Goal: Obtain resource: Download file/media

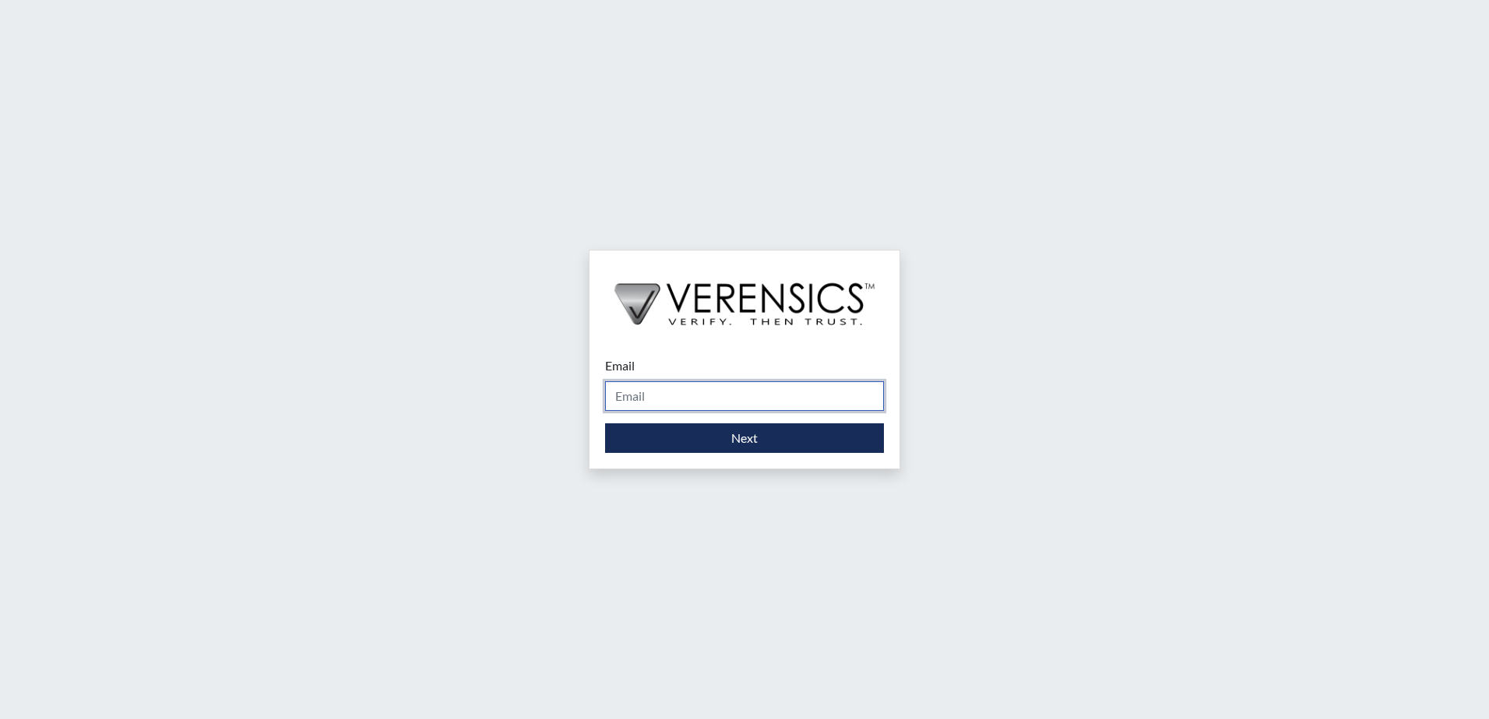
click at [673, 394] on input "Email" at bounding box center [744, 396] width 279 height 30
type input "leonda.prneitce@gdc.ga.gov"
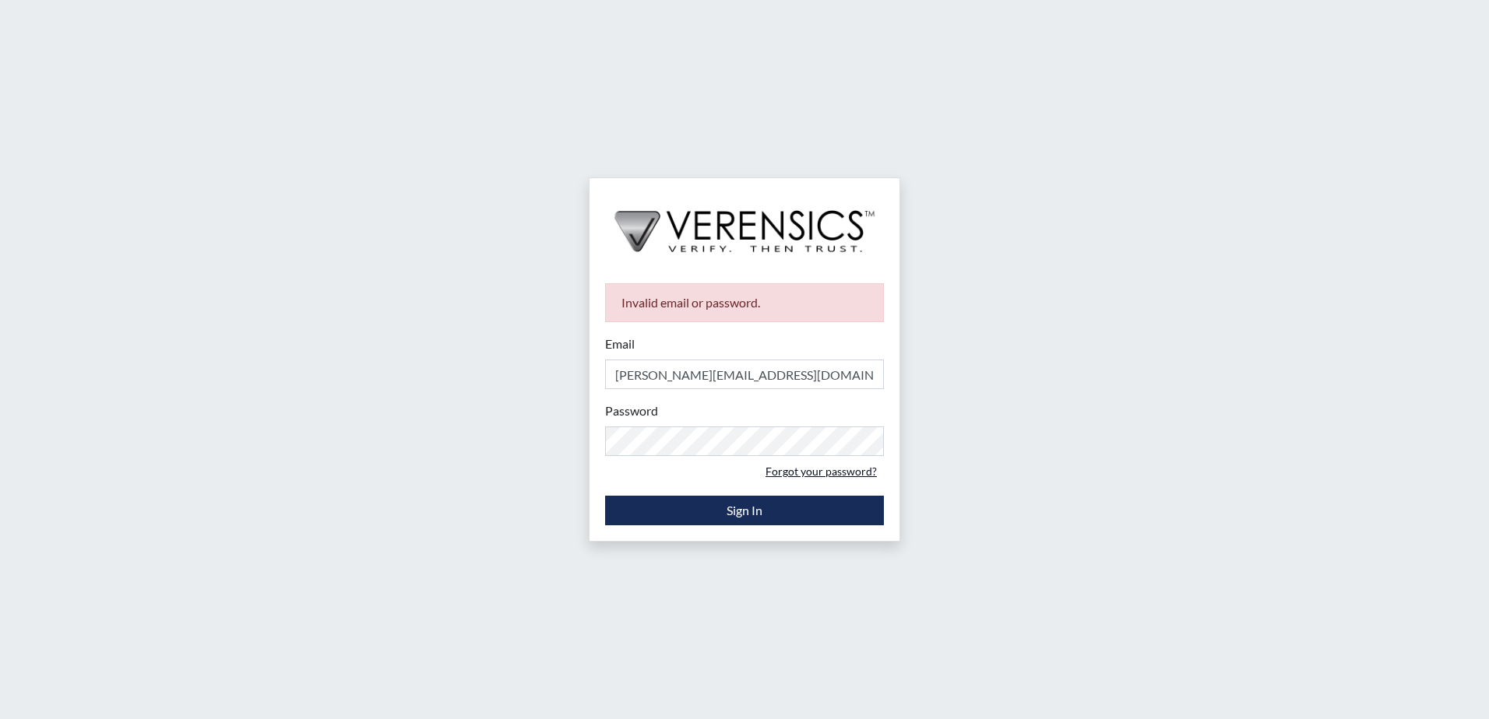
click at [778, 459] on link "Forgot your password?" at bounding box center [820, 471] width 125 height 24
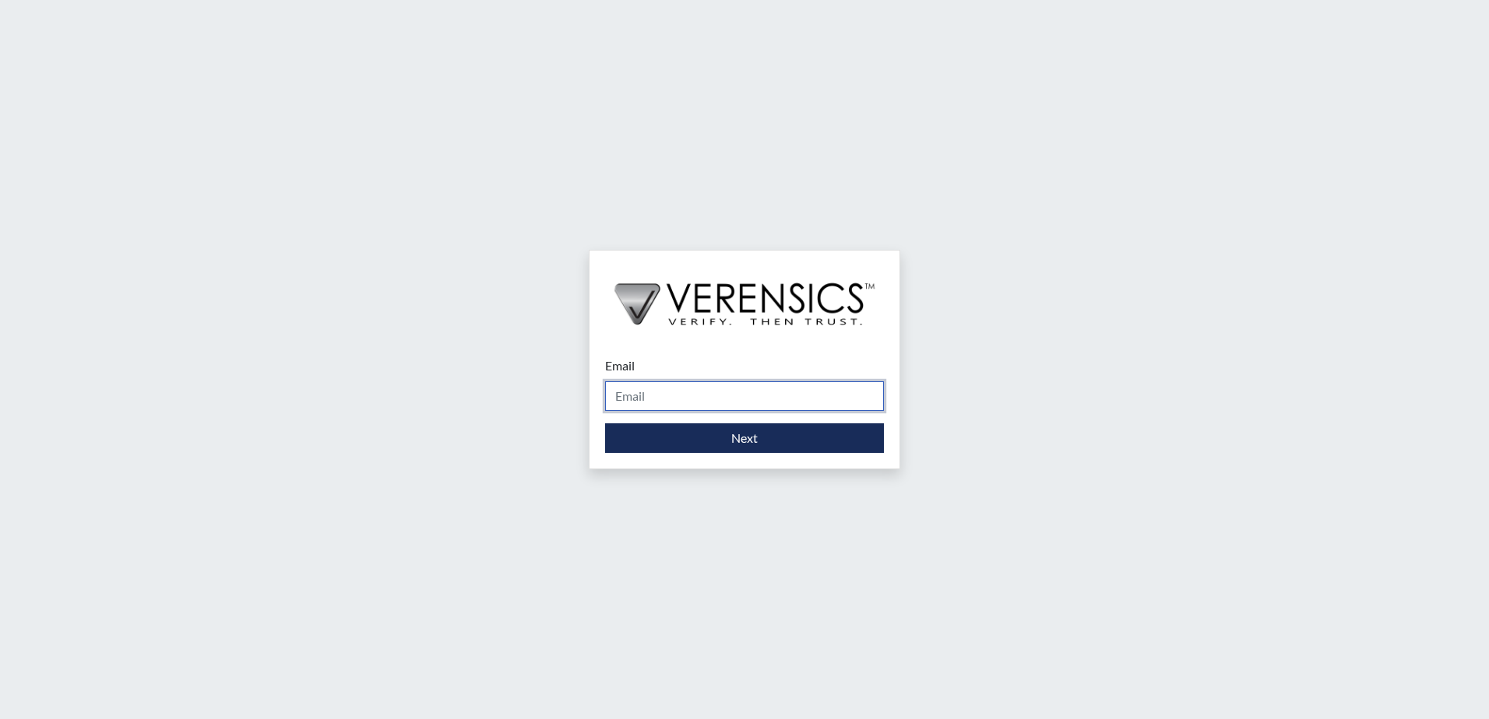
click at [711, 396] on input "Email" at bounding box center [744, 396] width 279 height 30
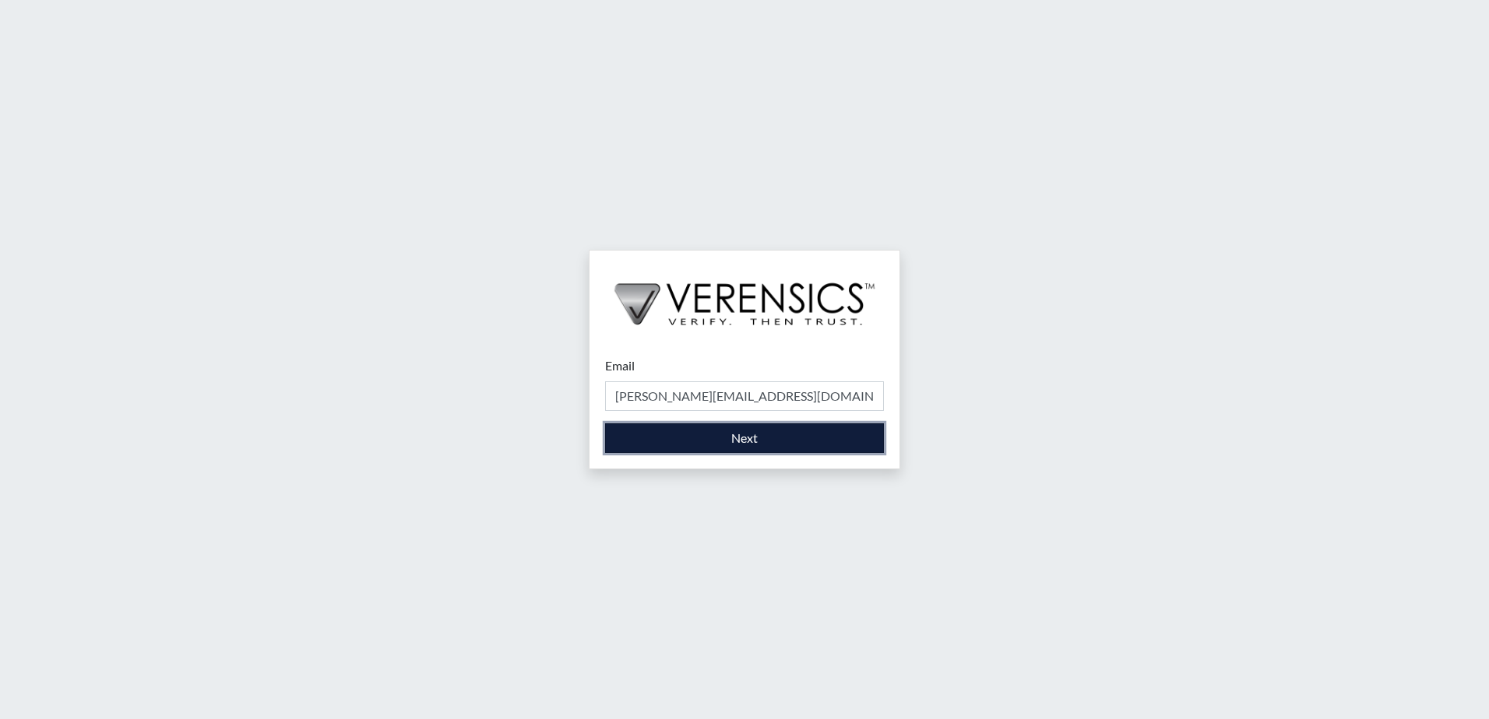
click at [688, 451] on button "Next" at bounding box center [744, 439] width 279 height 30
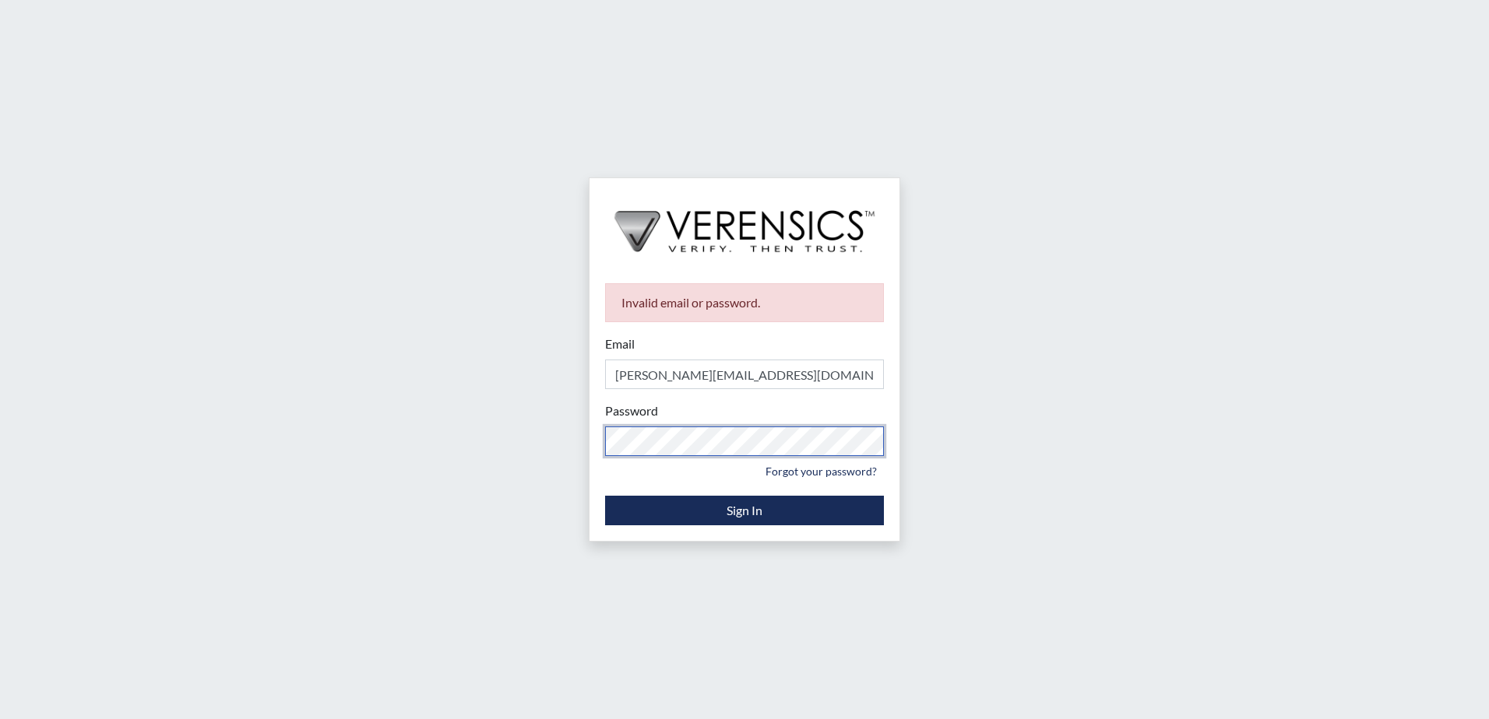
click at [541, 439] on div "Invalid email or password. Email leonda.prneitce@gdc.ga.gov Please provide your…" at bounding box center [744, 359] width 1489 height 719
click at [518, 445] on div "Invalid email or password. Email leonda.prneitce@gdc.ga.gov Please provide your…" at bounding box center [744, 359] width 1489 height 719
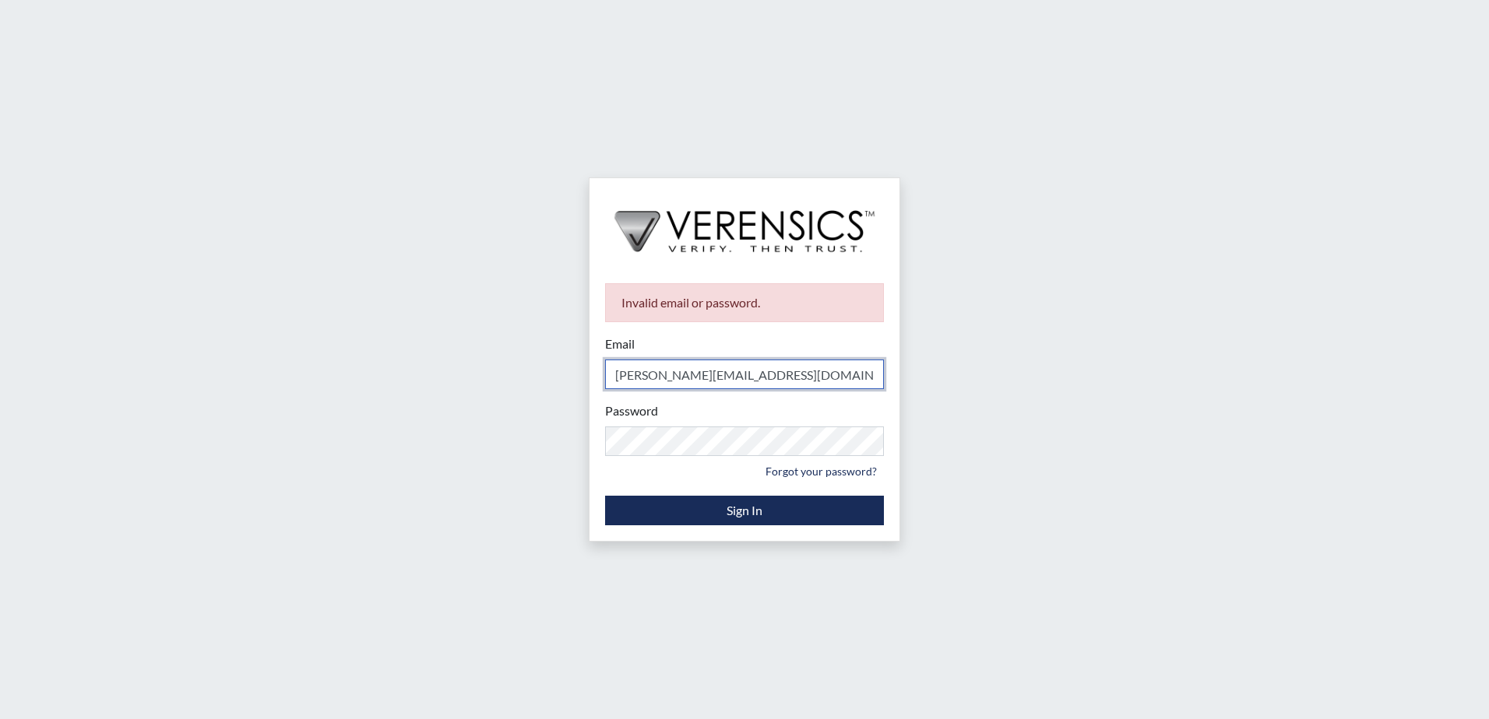
click at [669, 381] on input "leonda.prneitce@gdc.ga.gov" at bounding box center [744, 375] width 279 height 30
type input "[PERSON_NAME][EMAIL_ADDRESS][PERSON_NAME][DOMAIN_NAME]"
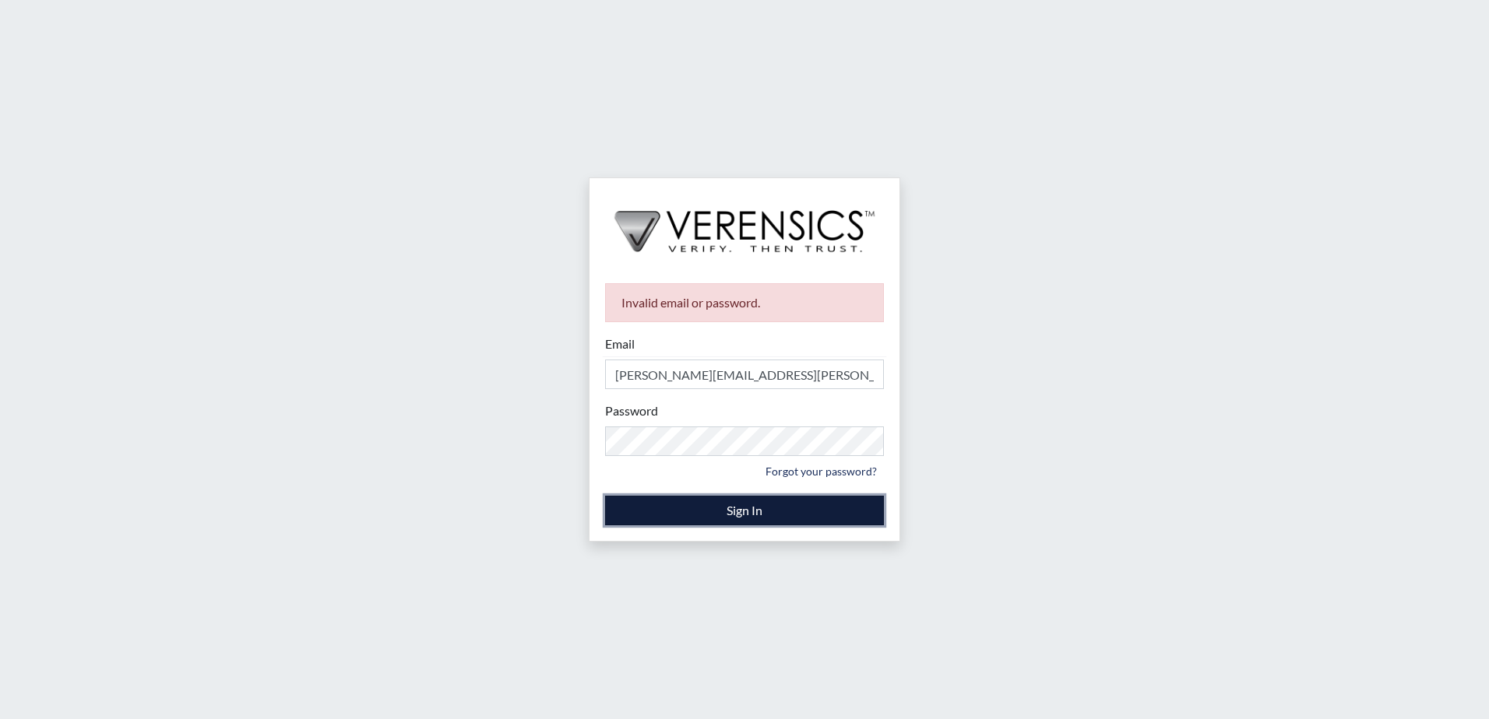
click at [716, 505] on button "Sign In" at bounding box center [744, 511] width 279 height 30
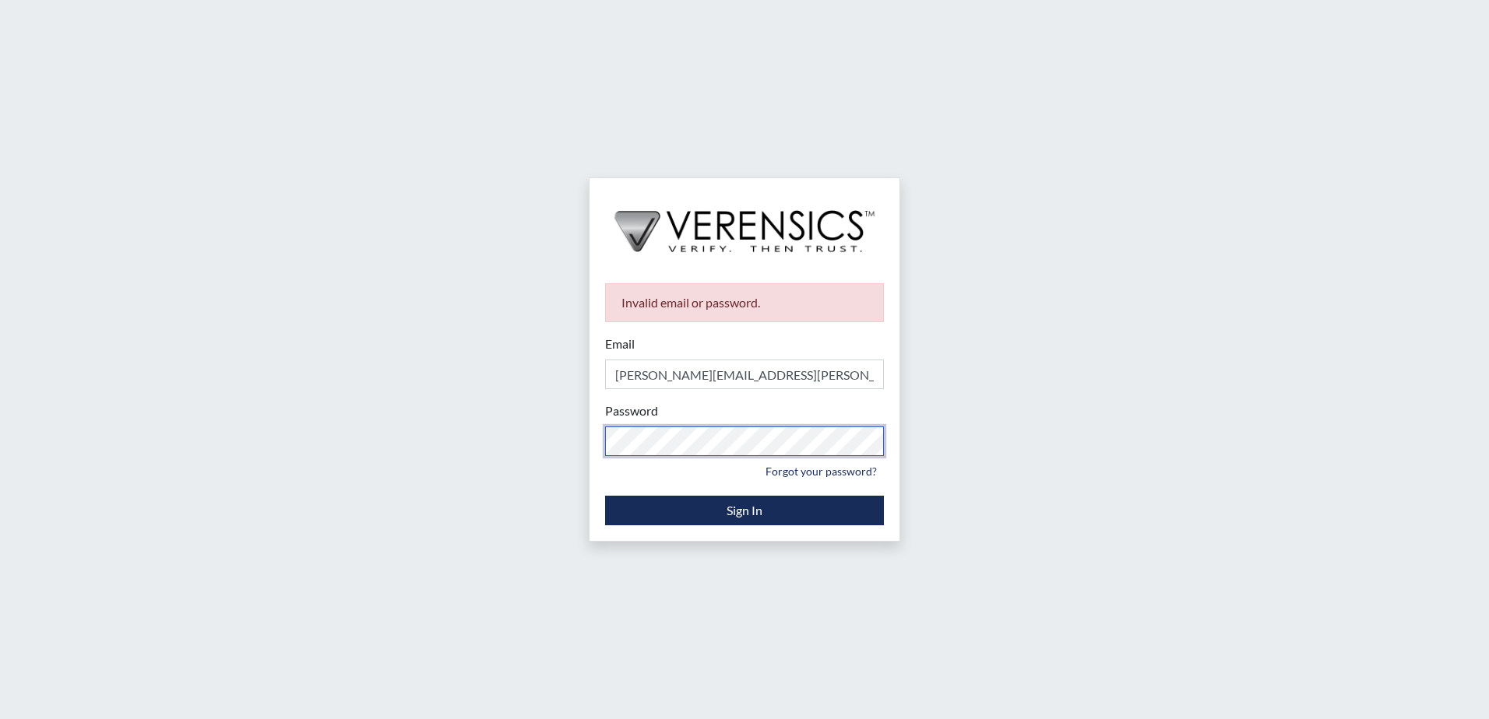
click at [434, 450] on div "Invalid email or password. Email leonda.prentice@gdc.ga.gov Please provide your…" at bounding box center [744, 359] width 1489 height 719
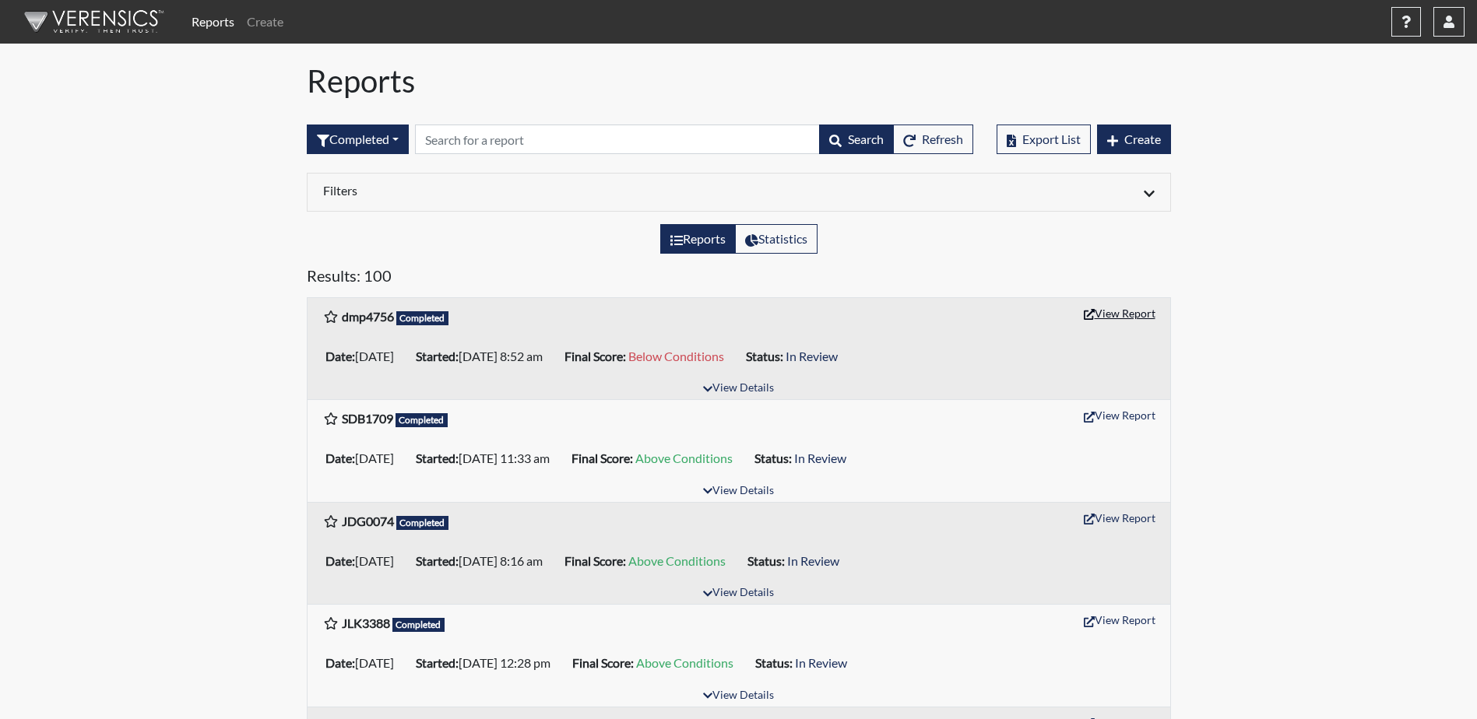
click at [1126, 317] on button "View Report" at bounding box center [1120, 313] width 86 height 24
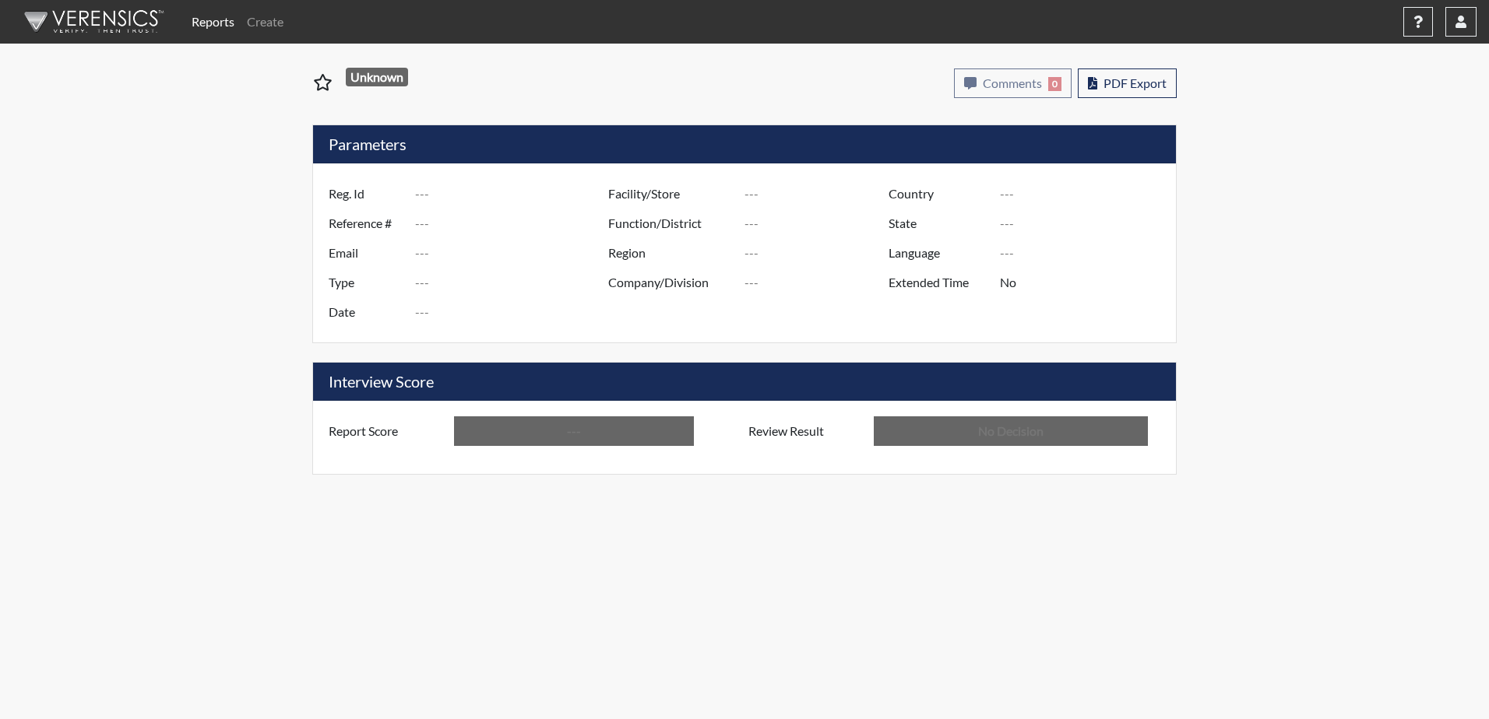
type input "dmp4756"
type input "50976"
type input "---"
type input "Corrections Pre-Employment"
type input "[DATE]"
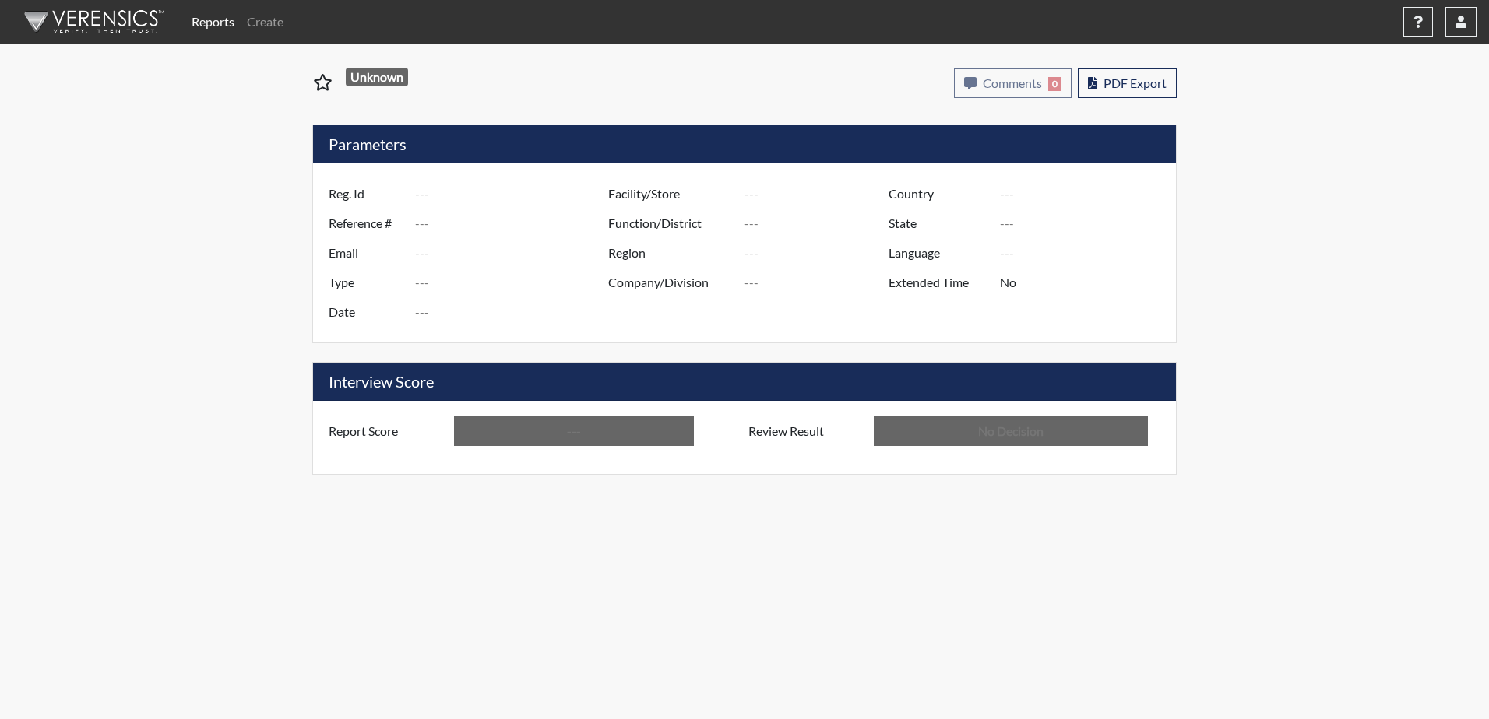
type input "[PERSON_NAME] PDC"
type input "[GEOGRAPHIC_DATA]"
type input "[US_STATE]"
type input "English"
type input "Below Conditions"
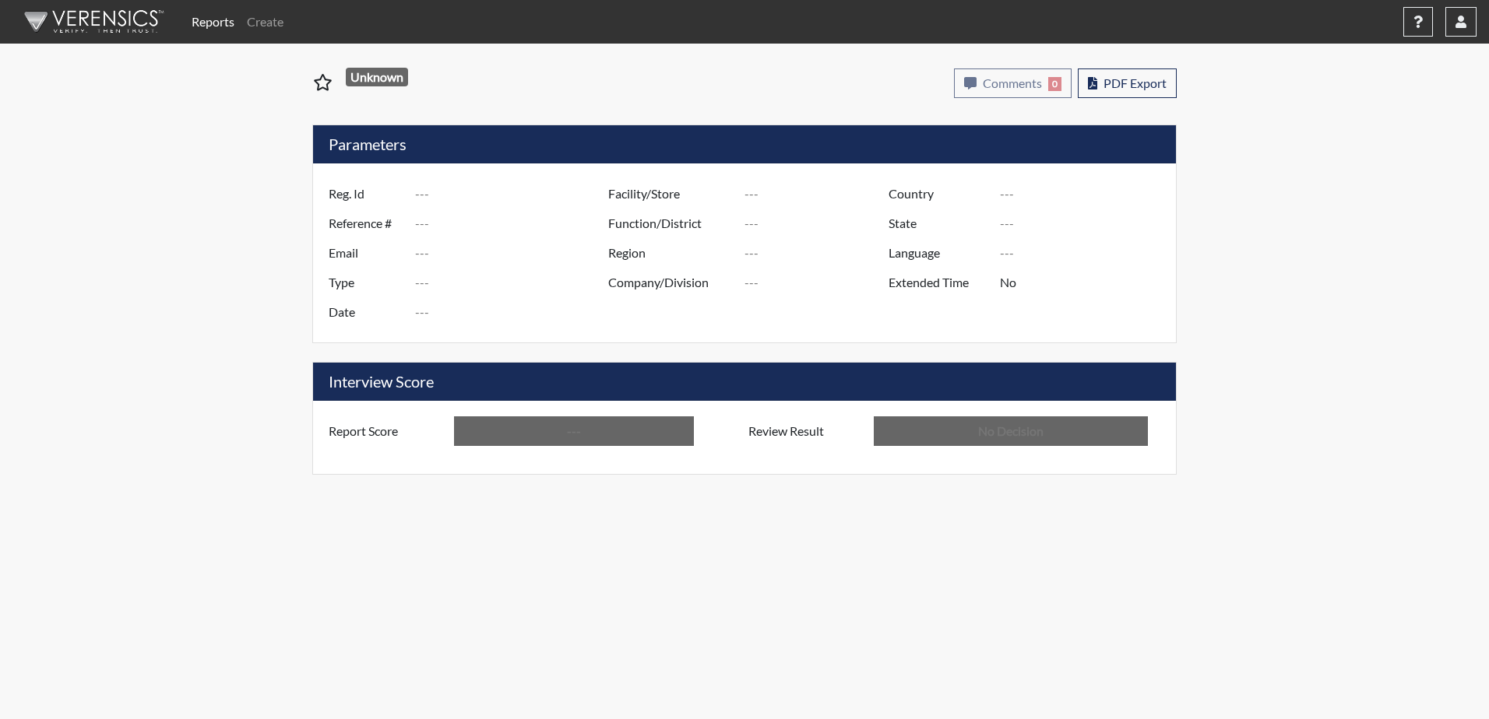
type input "In Review"
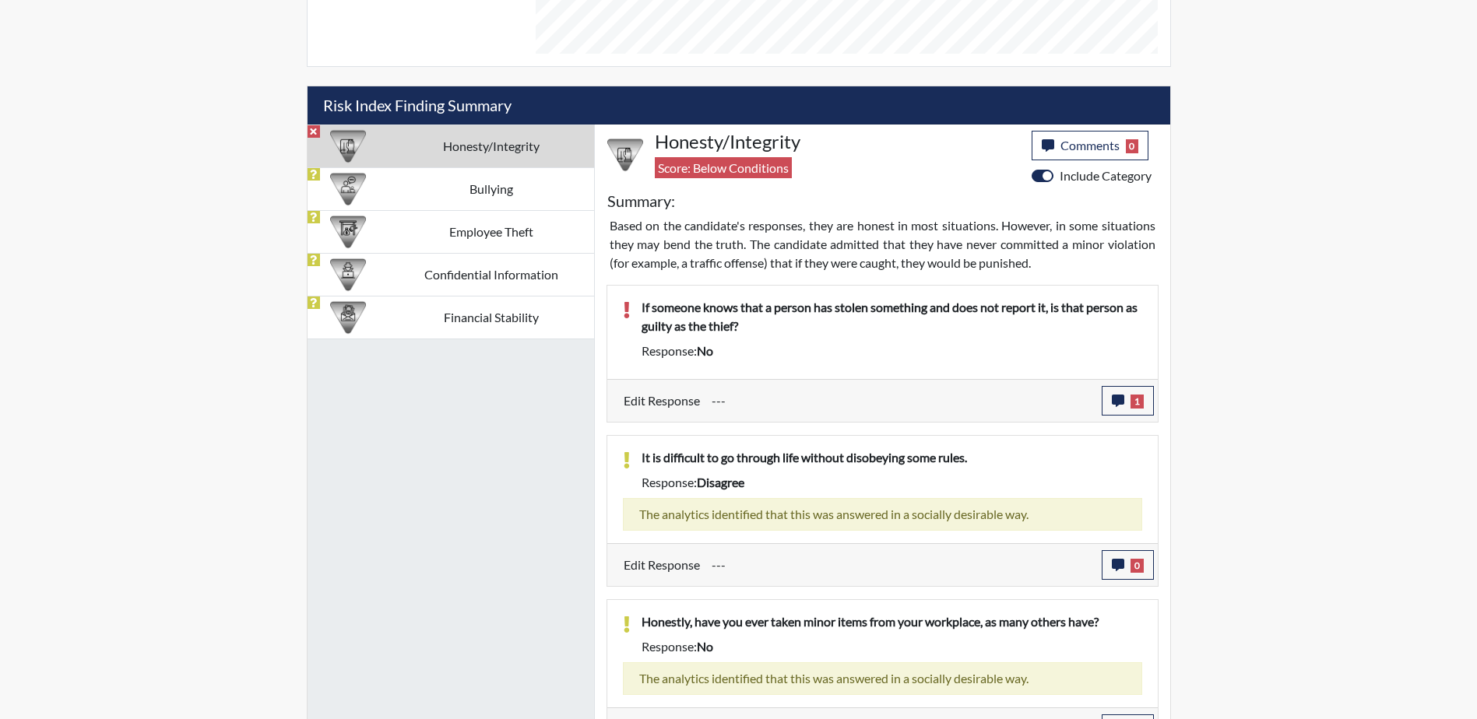
scroll to position [934, 0]
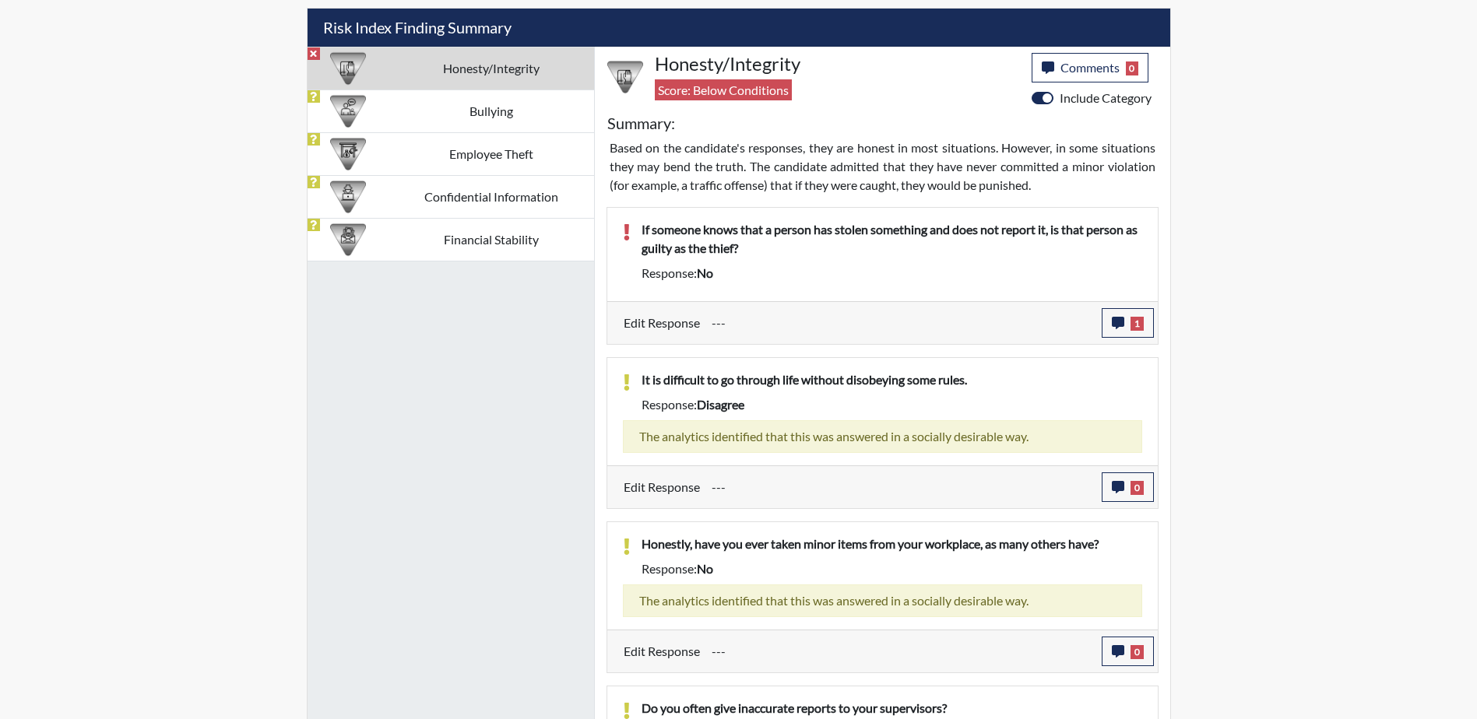
click at [718, 323] on input "---" at bounding box center [901, 323] width 378 height 30
click at [1115, 323] on icon "button" at bounding box center [1118, 323] width 12 height 12
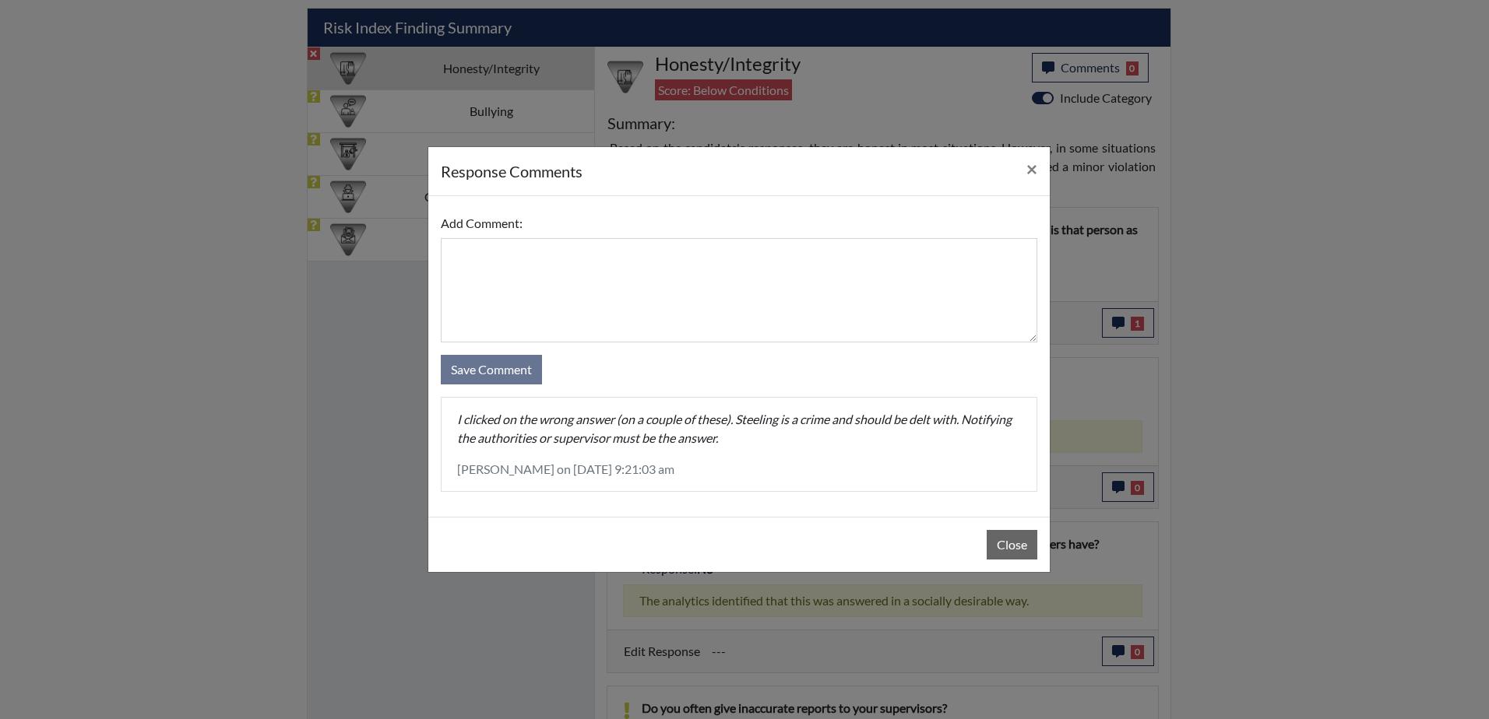
click at [583, 430] on p "I clicked on the wrong answer (on a couple of these). Steeling is a crime and s…" at bounding box center [739, 428] width 564 height 37
click at [578, 445] on p "I clicked on the wrong answer (on a couple of these). Steeling is a crime and s…" at bounding box center [739, 428] width 564 height 37
click at [574, 466] on p "Leonda Prentice on August 28th 2025, 9:21:03 am" at bounding box center [739, 469] width 564 height 19
click at [693, 471] on p "Leonda Prentice on August 28th 2025, 9:21:03 am" at bounding box center [739, 469] width 564 height 19
click at [912, 471] on p "Leonda Prentice on August 28th 2025, 9:21:03 am" at bounding box center [739, 469] width 564 height 19
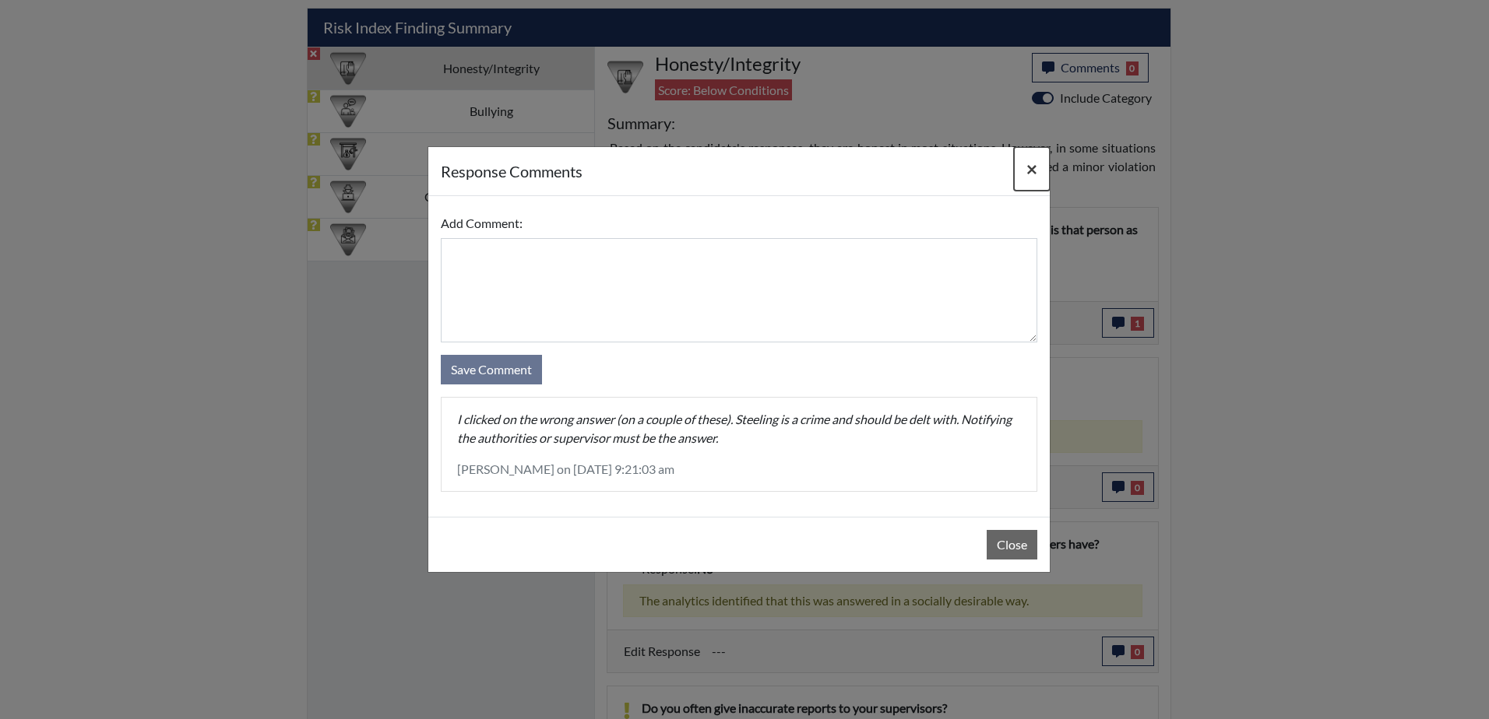
click at [1031, 171] on span "×" at bounding box center [1031, 168] width 11 height 23
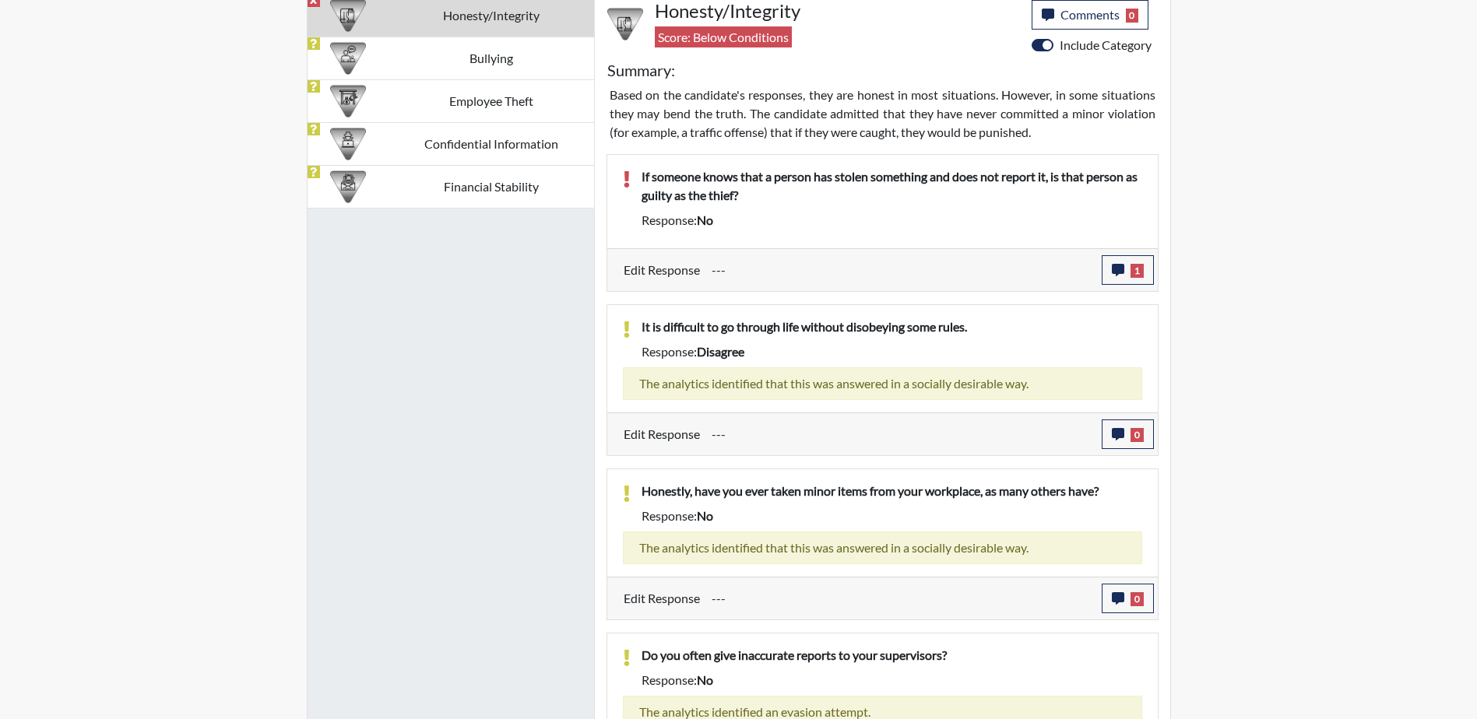
scroll to position [909, 0]
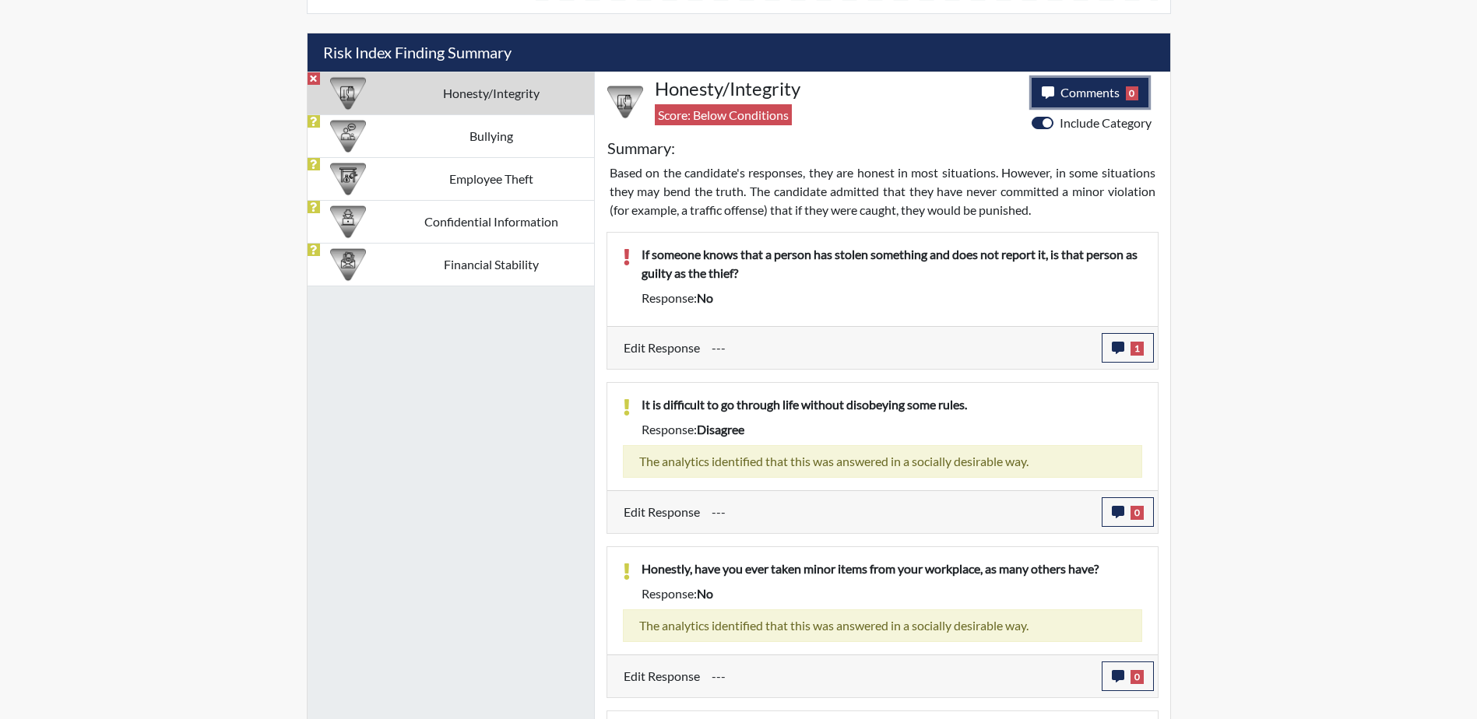
click at [1085, 97] on span "Comments" at bounding box center [1089, 92] width 59 height 15
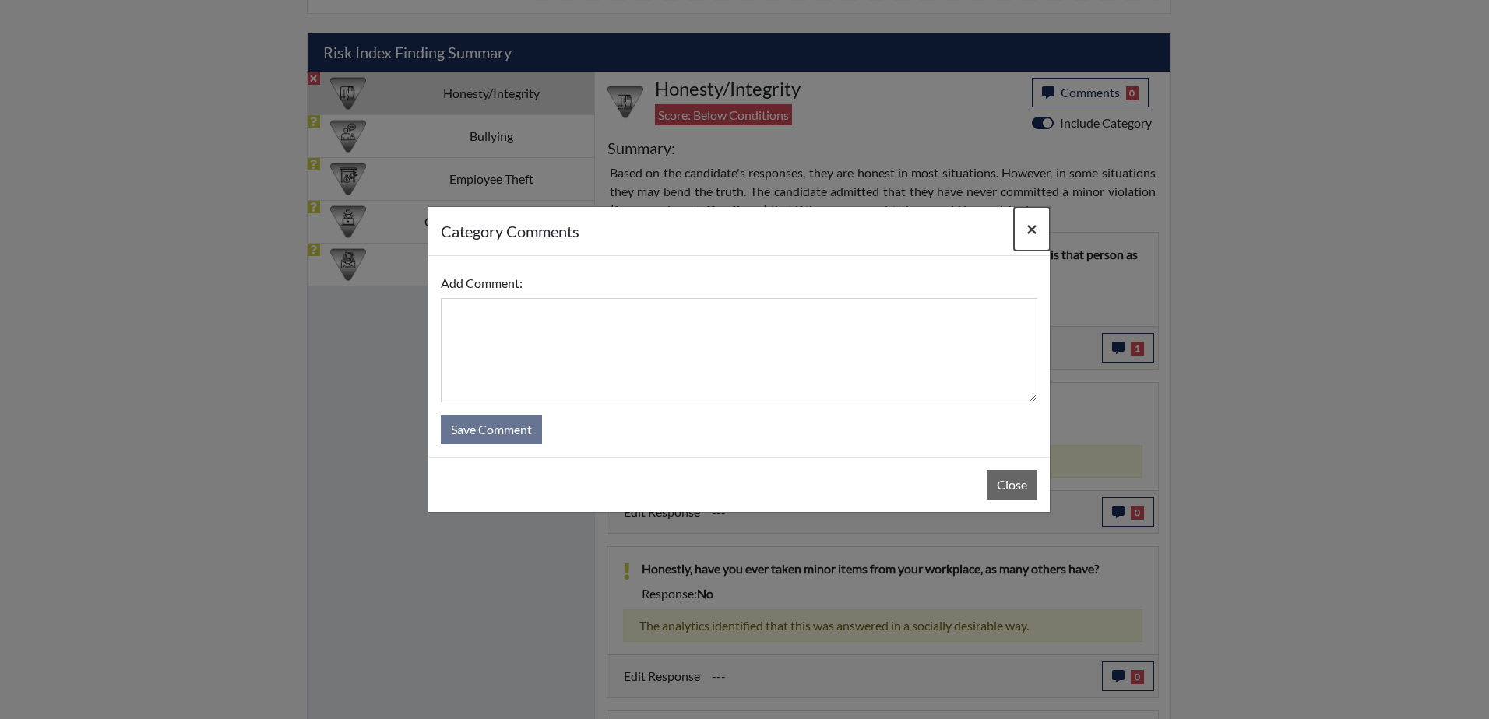
click at [1030, 227] on span "×" at bounding box center [1031, 228] width 11 height 23
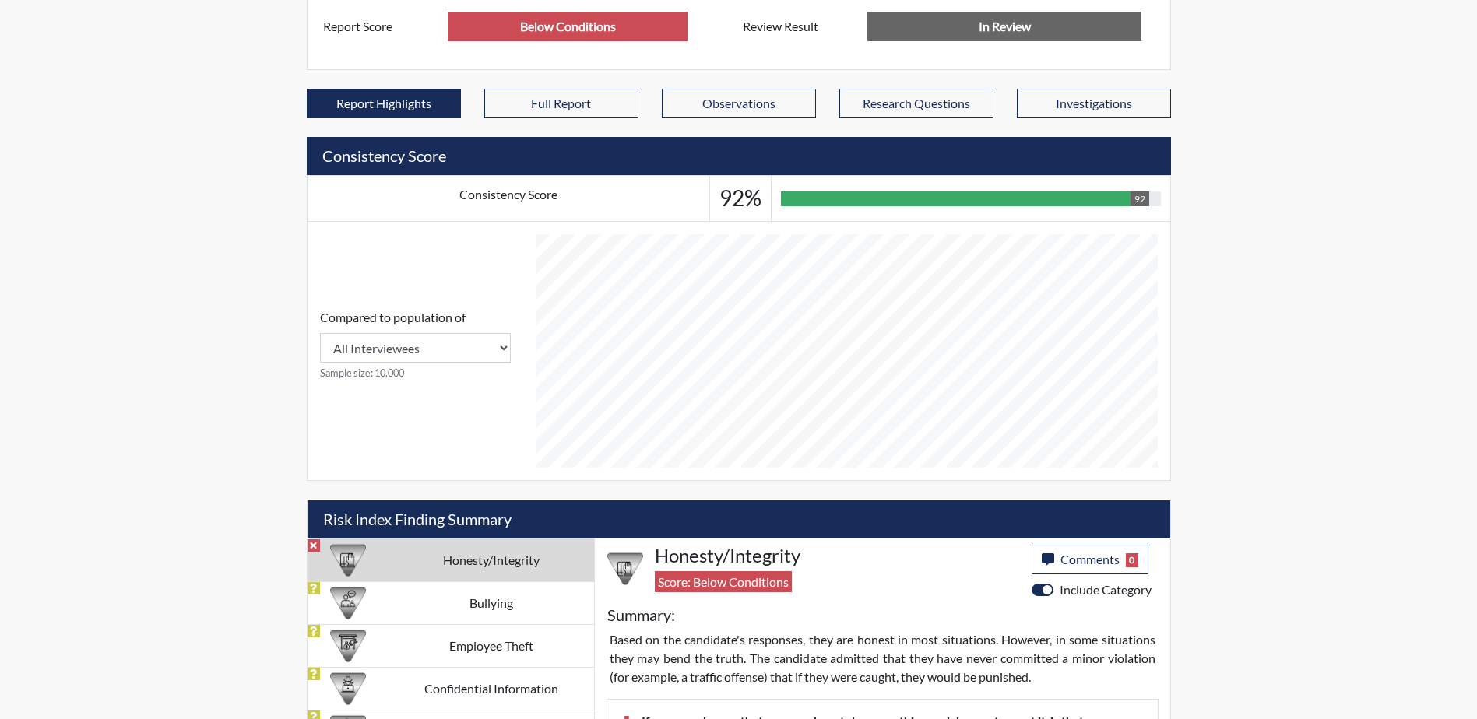
scroll to position [520, 0]
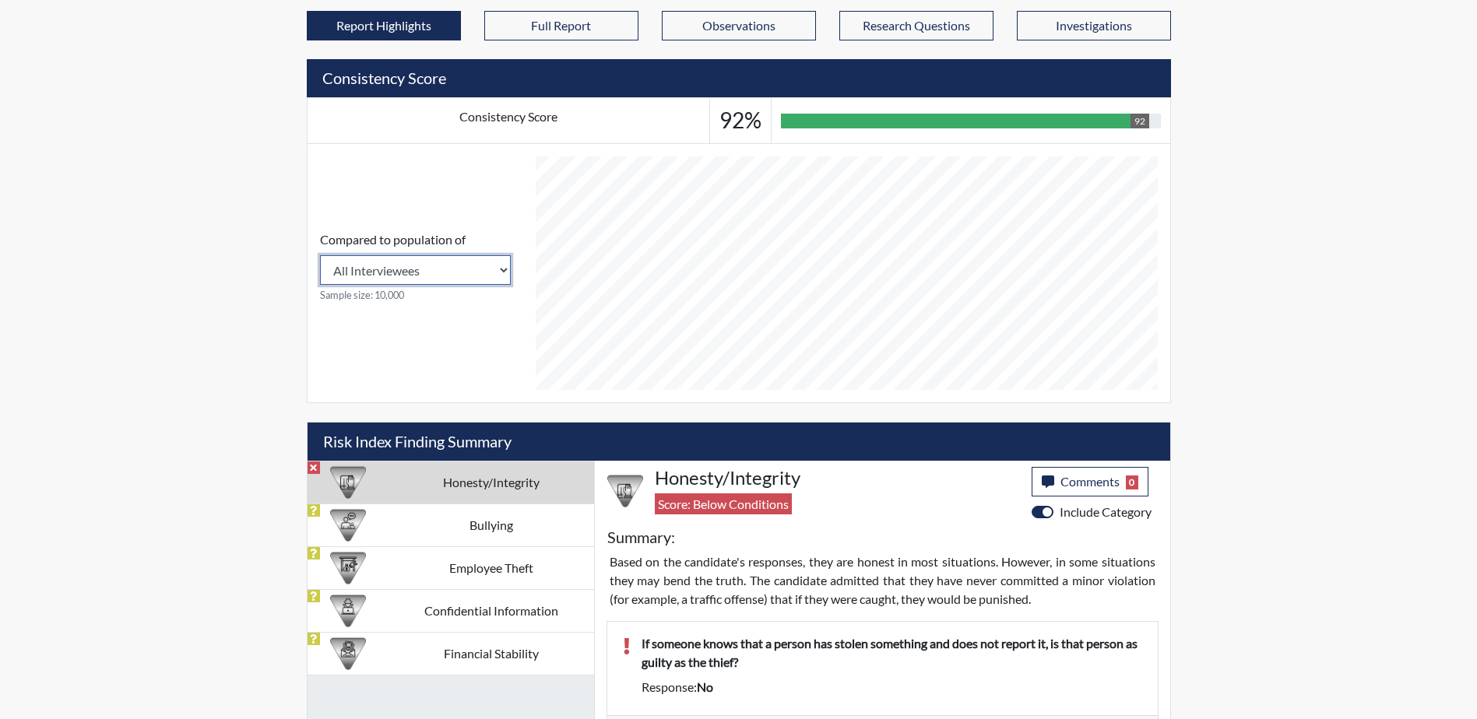
click at [421, 272] on select "All Interviewees Georgia Department of Corrections" at bounding box center [415, 270] width 191 height 30
click at [188, 323] on div "Reports Create Help Center × Verensics Best Practices How to successfully use t…" at bounding box center [738, 605] width 1477 height 2251
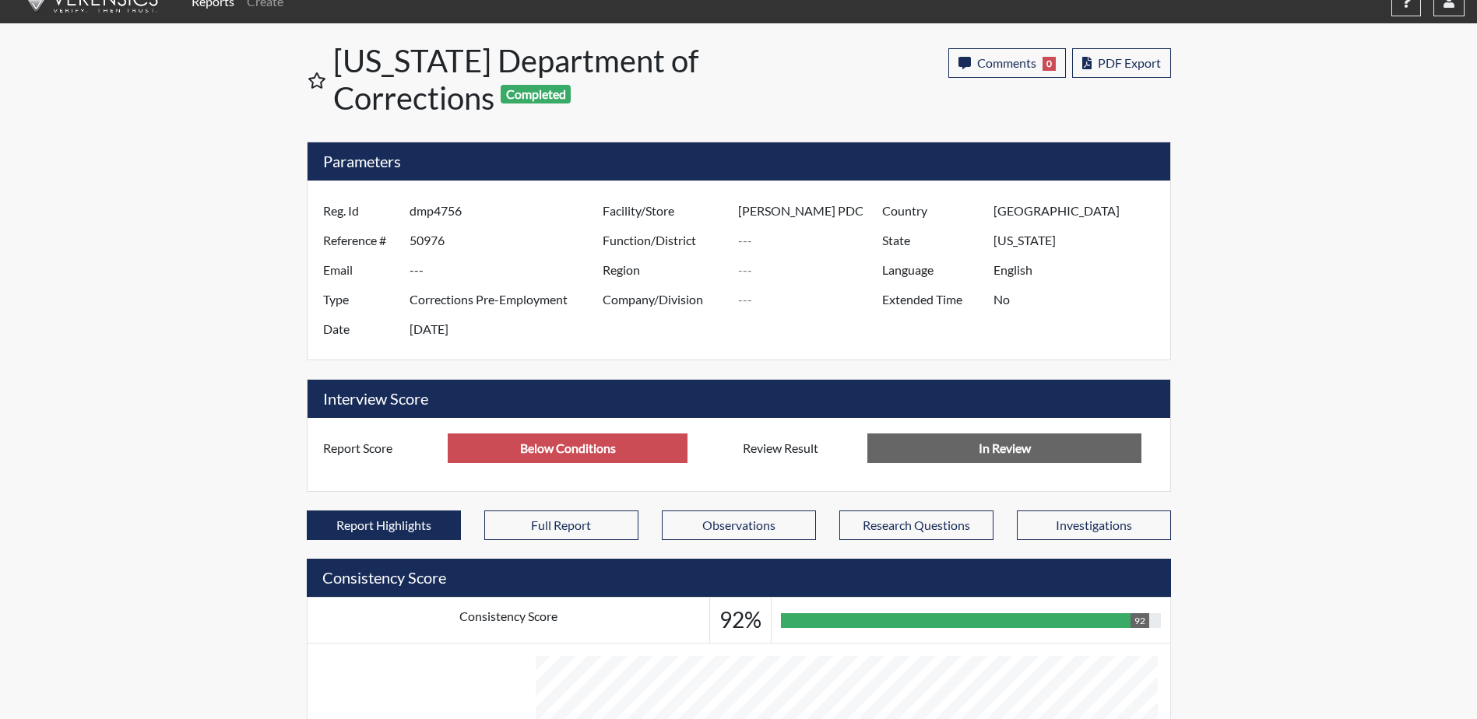
scroll to position [0, 0]
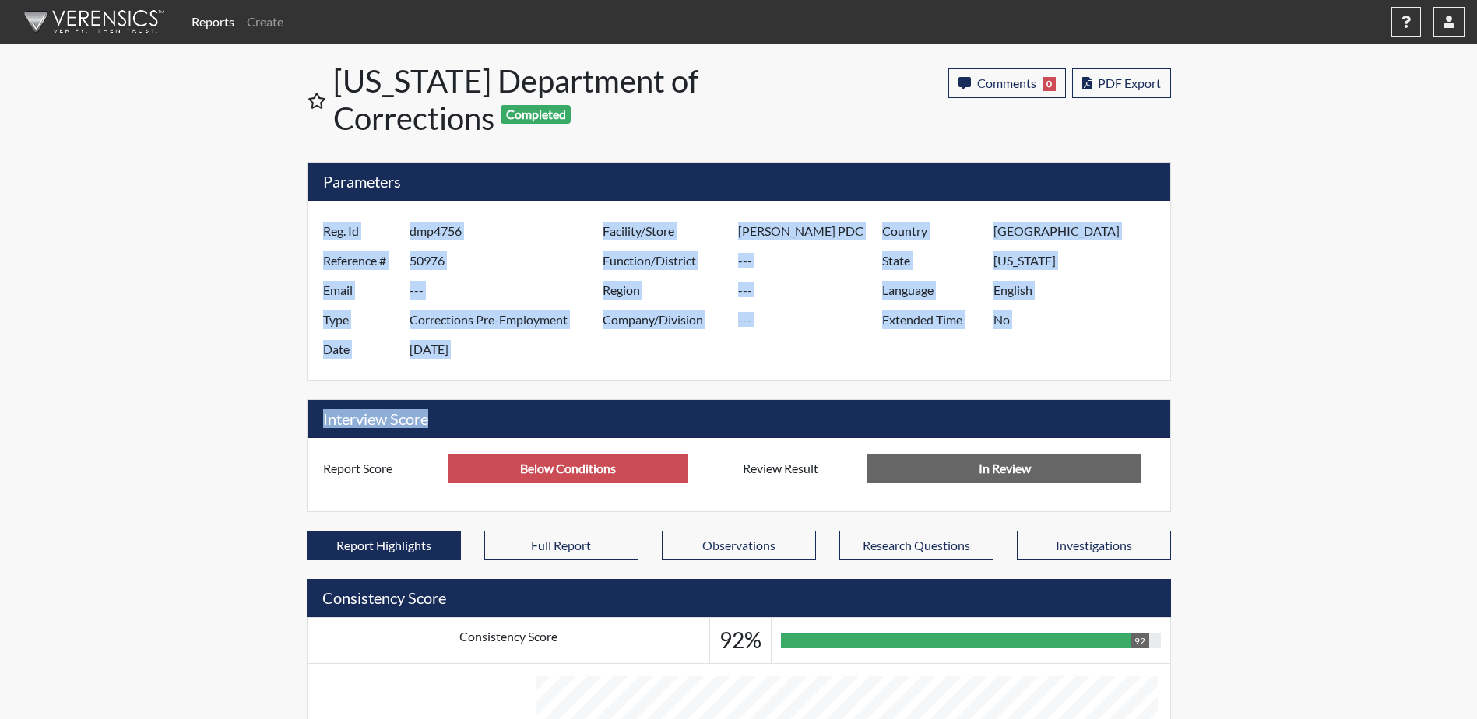
drag, startPoint x: 321, startPoint y: 231, endPoint x: 1154, endPoint y: 388, distance: 847.7
copy div "Reg. Id Reference # Email Type Date Facility/Store Function/District Region Com…"
click at [462, 267] on input "50976" at bounding box center [507, 261] width 197 height 30
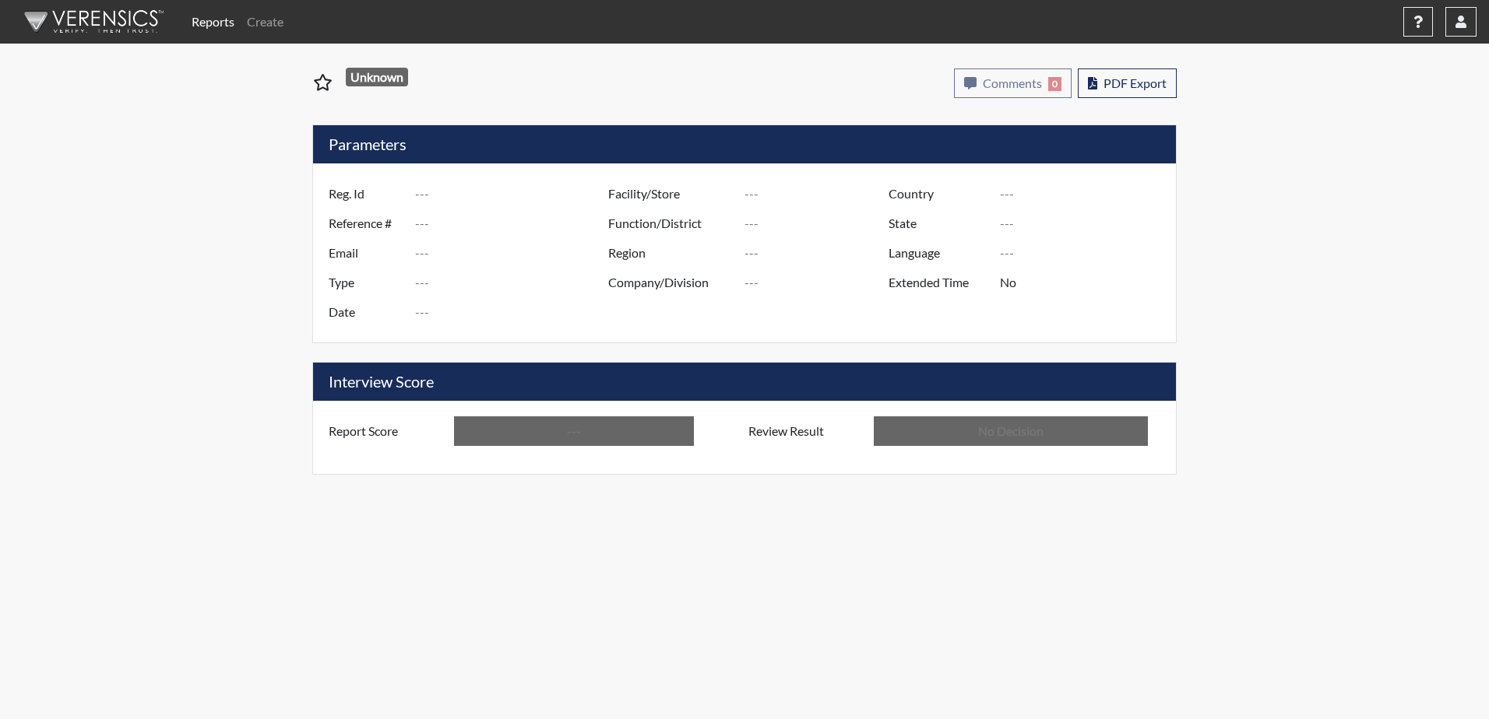
type input "dmp4756"
type input "50976"
type input "---"
type input "Corrections Pre-Employment"
type input "[DATE]"
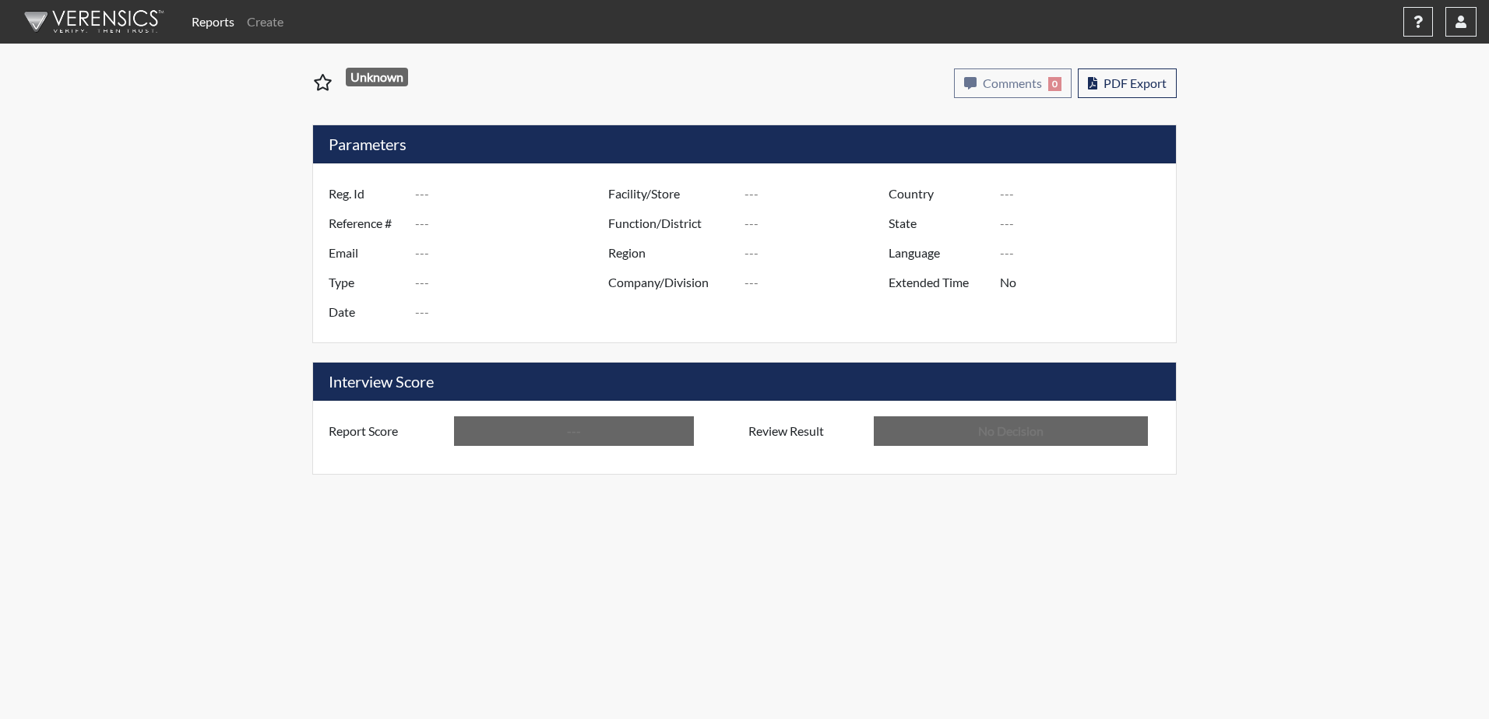
type input "[PERSON_NAME] PDC"
type input "[GEOGRAPHIC_DATA]"
type input "[US_STATE]"
type input "English"
type input "Above Conditions"
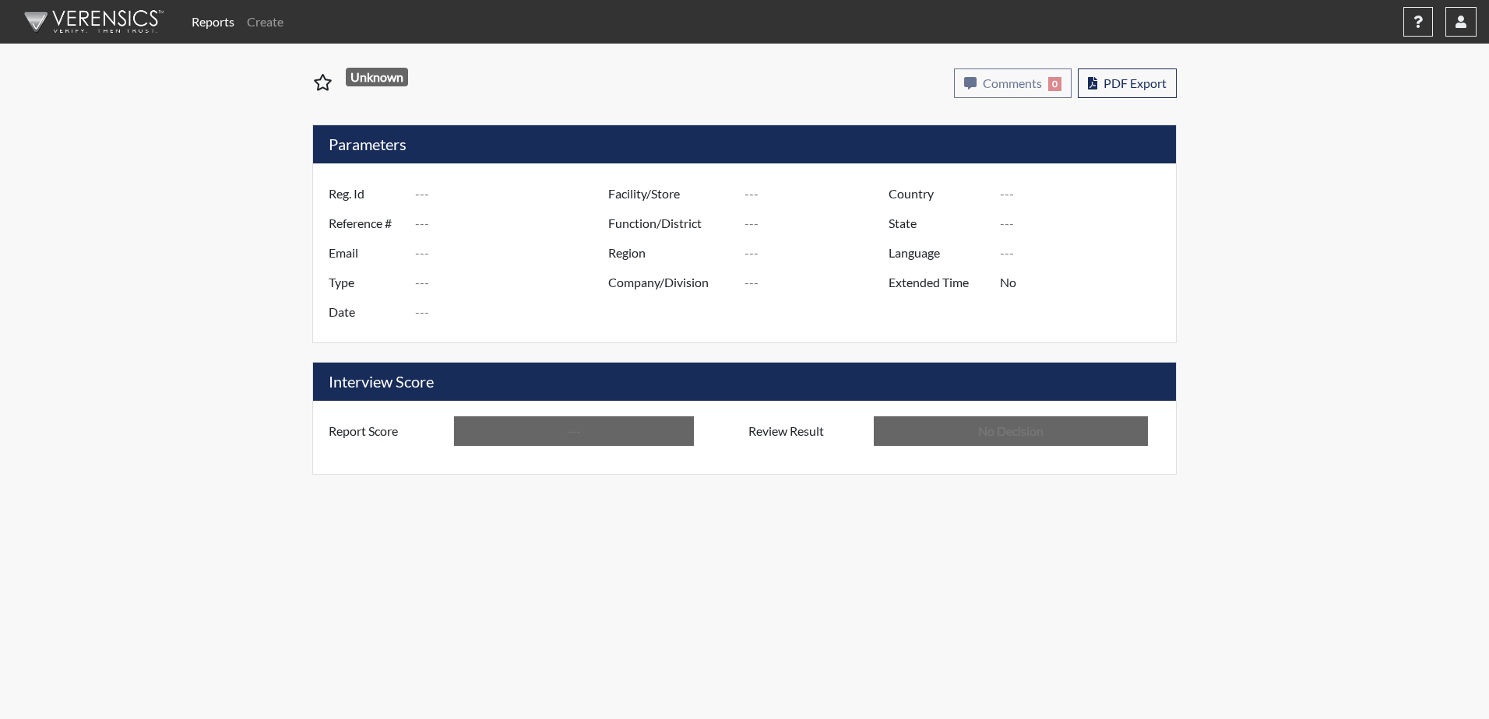
type input "In Review"
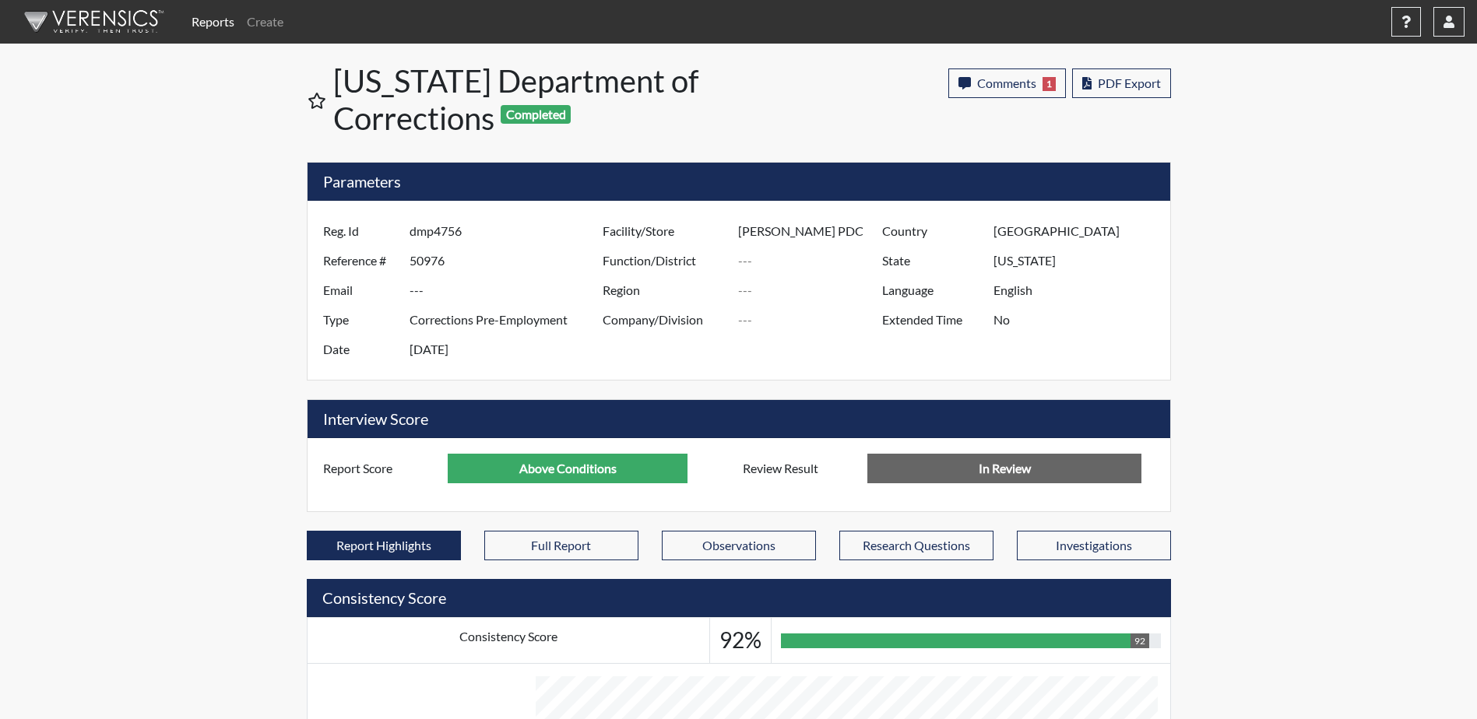
scroll to position [258, 647]
click at [1116, 90] on button "PDF Export" at bounding box center [1121, 84] width 99 height 30
click at [1008, 76] on span "Comments" at bounding box center [1006, 83] width 59 height 15
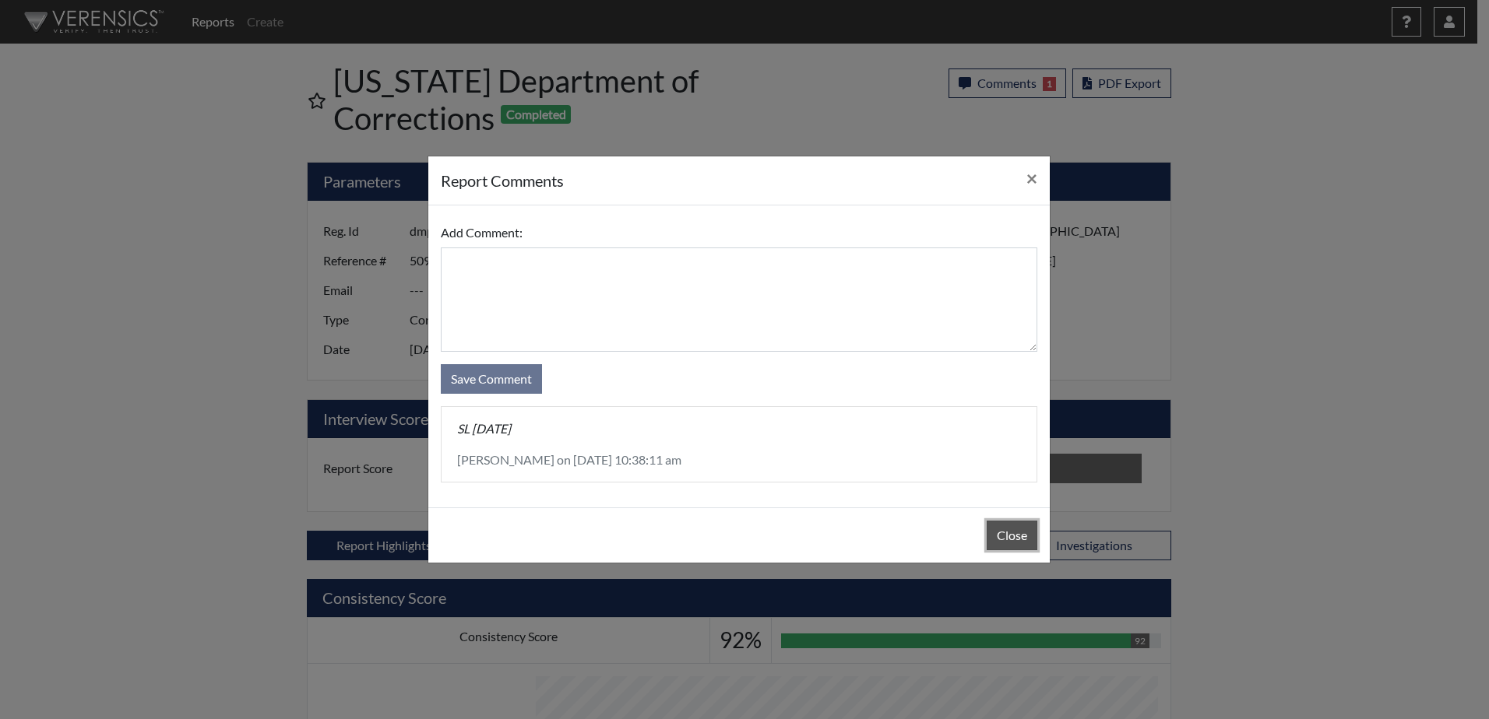
click at [1011, 534] on button "Close" at bounding box center [1011, 536] width 51 height 30
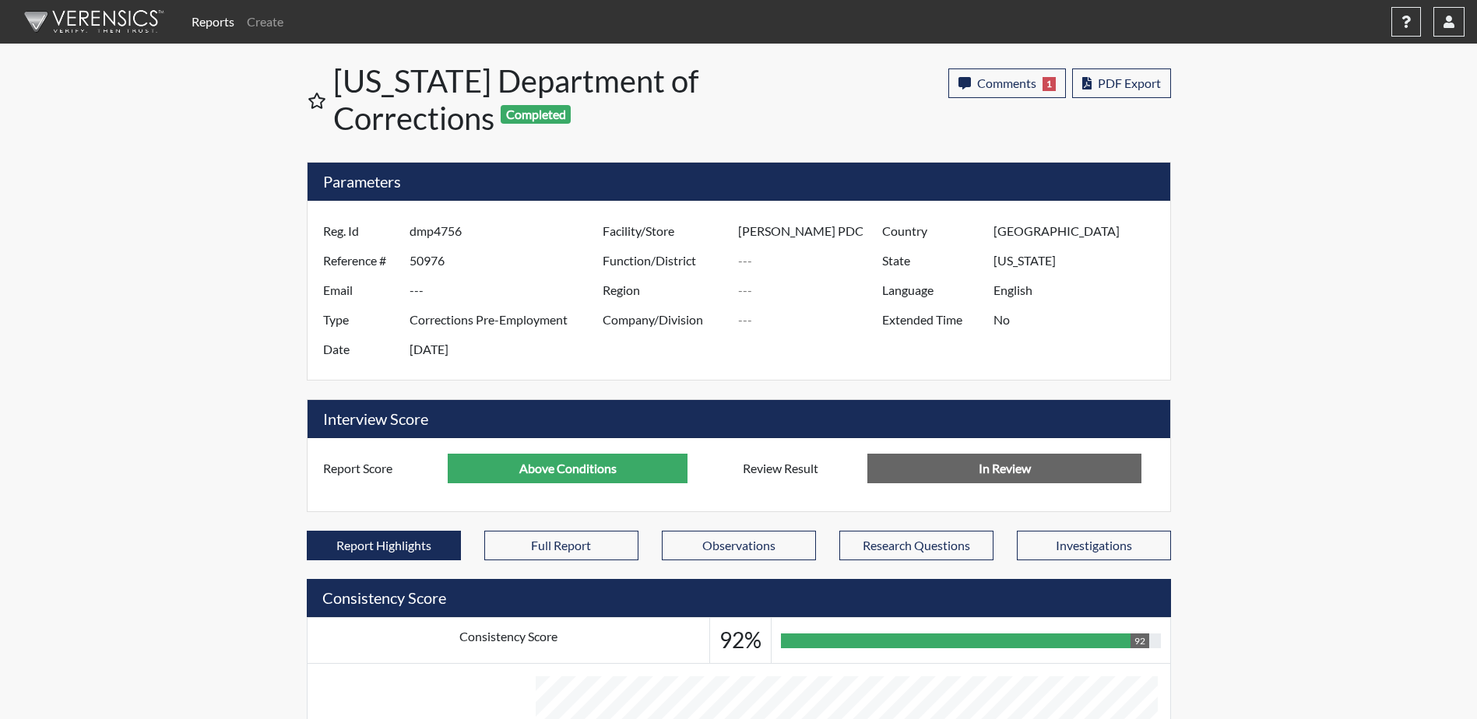
click at [214, 19] on link "Reports" at bounding box center [212, 21] width 55 height 31
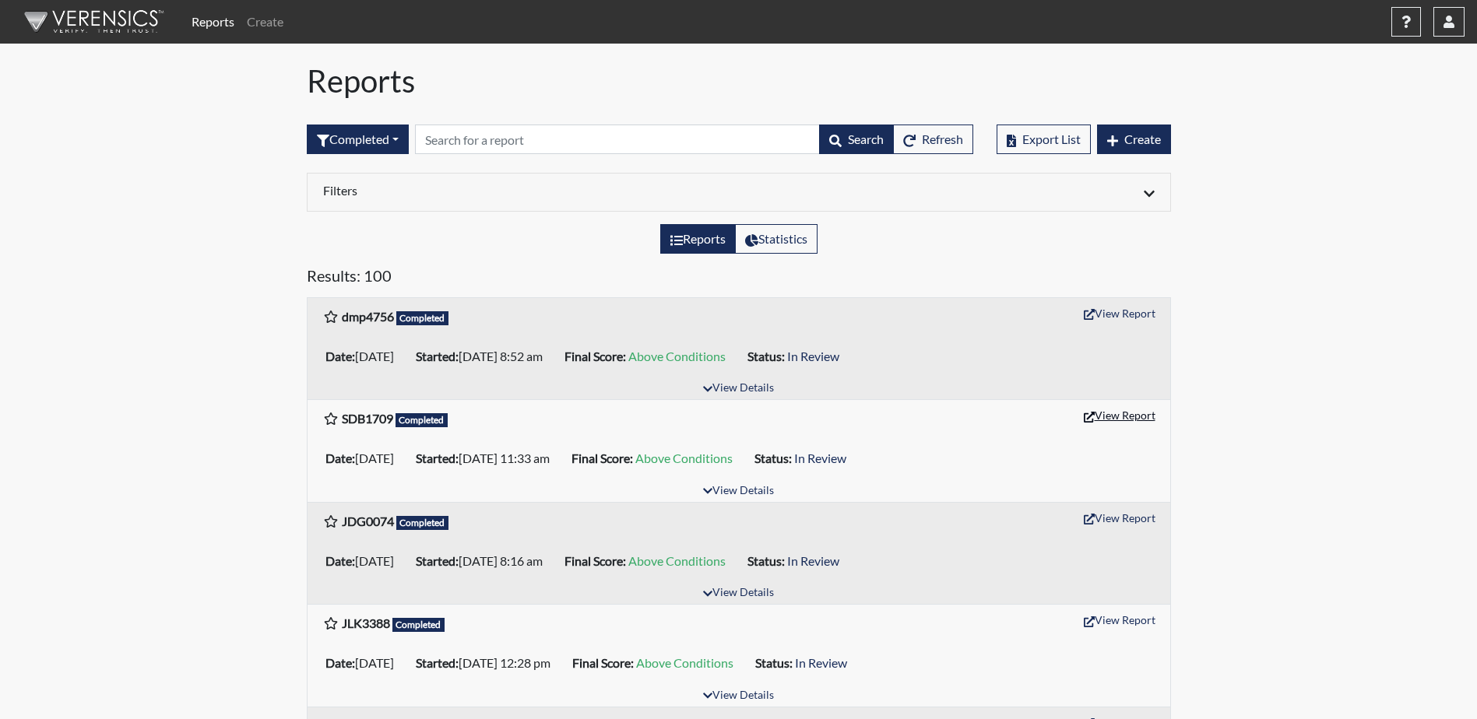
click at [1115, 419] on button "View Report" at bounding box center [1120, 415] width 86 height 24
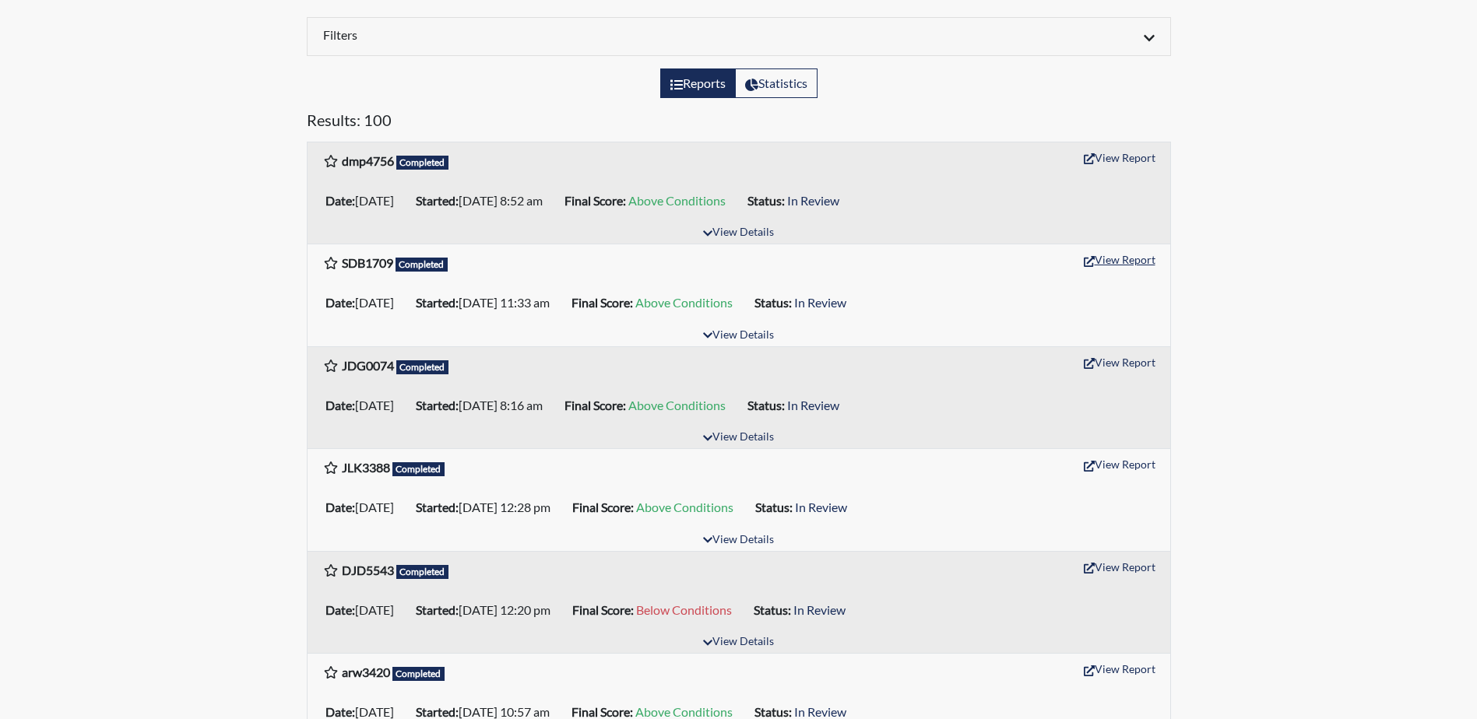
scroll to position [234, 0]
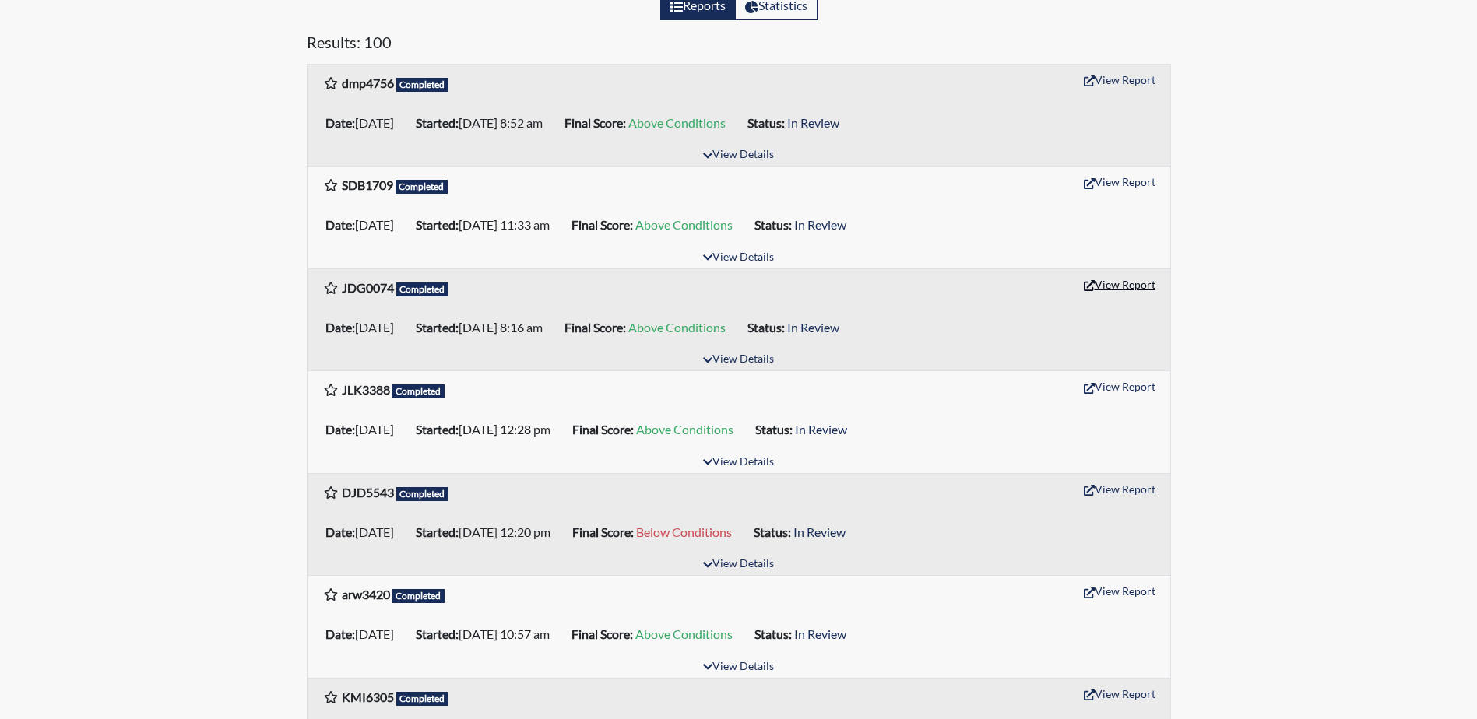
click at [1130, 290] on button "View Report" at bounding box center [1120, 284] width 86 height 24
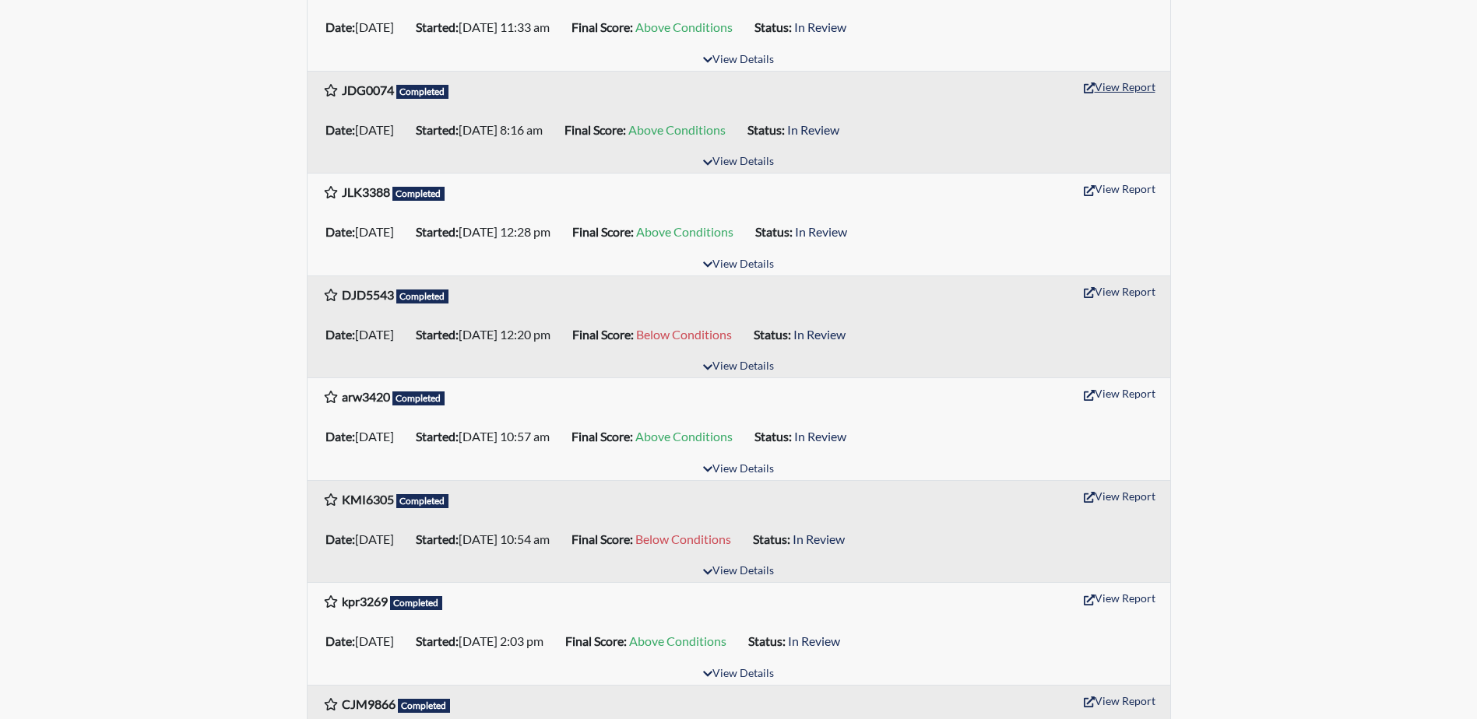
scroll to position [467, 0]
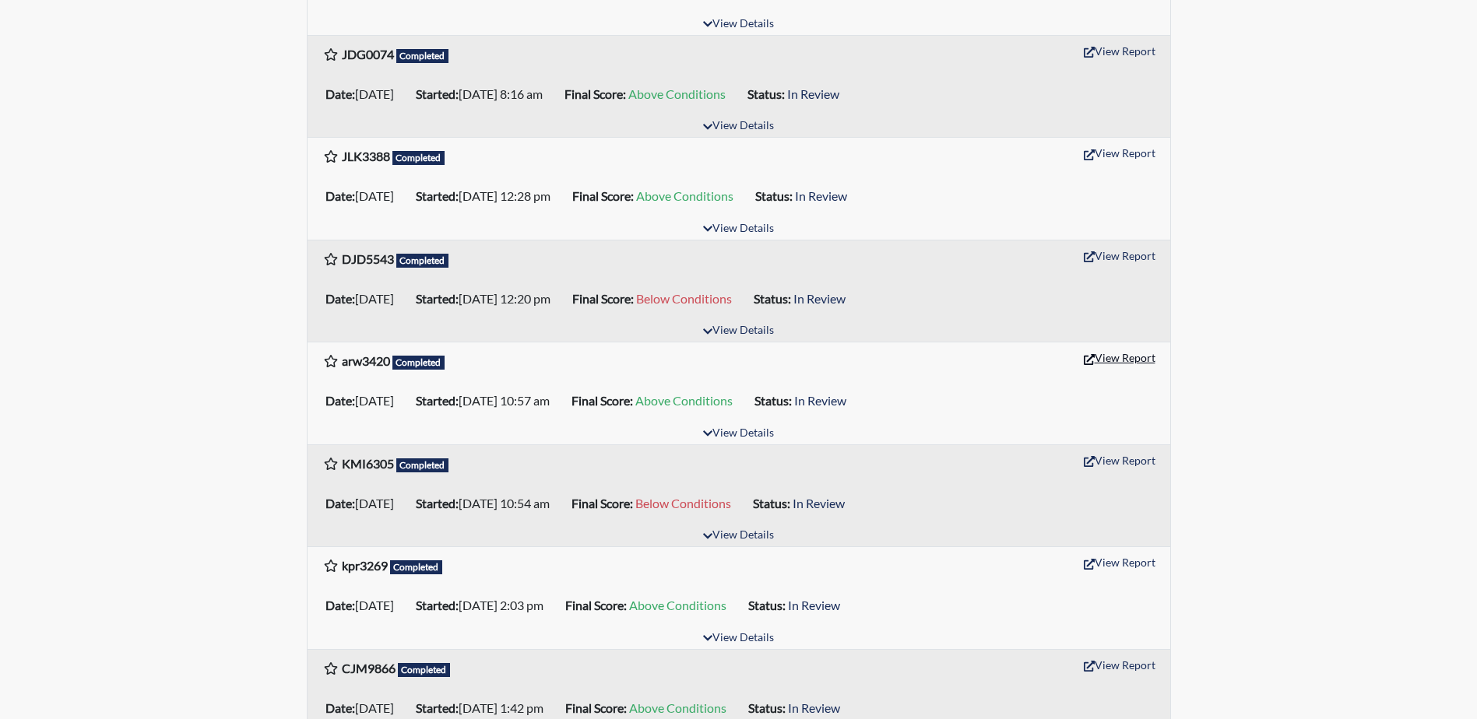
click at [1120, 357] on button "View Report" at bounding box center [1120, 358] width 86 height 24
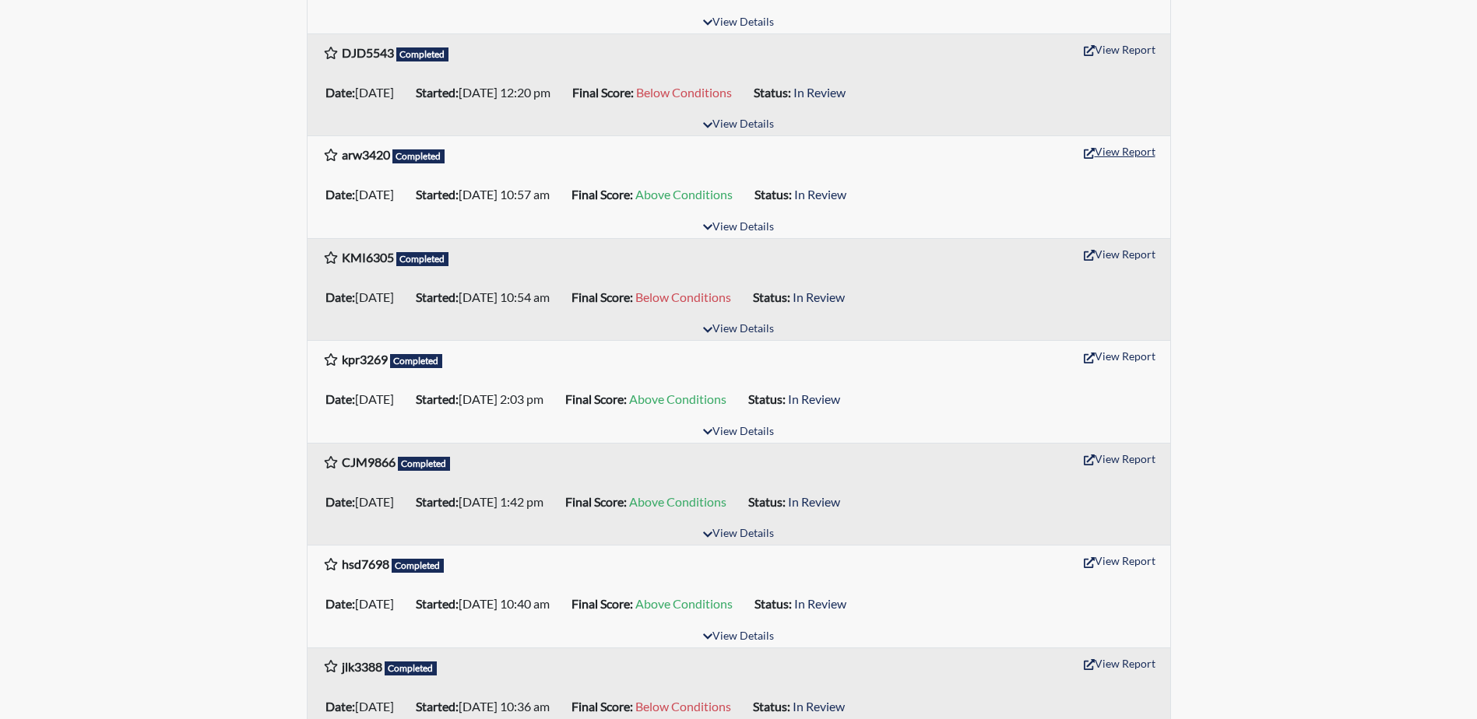
scroll to position [701, 0]
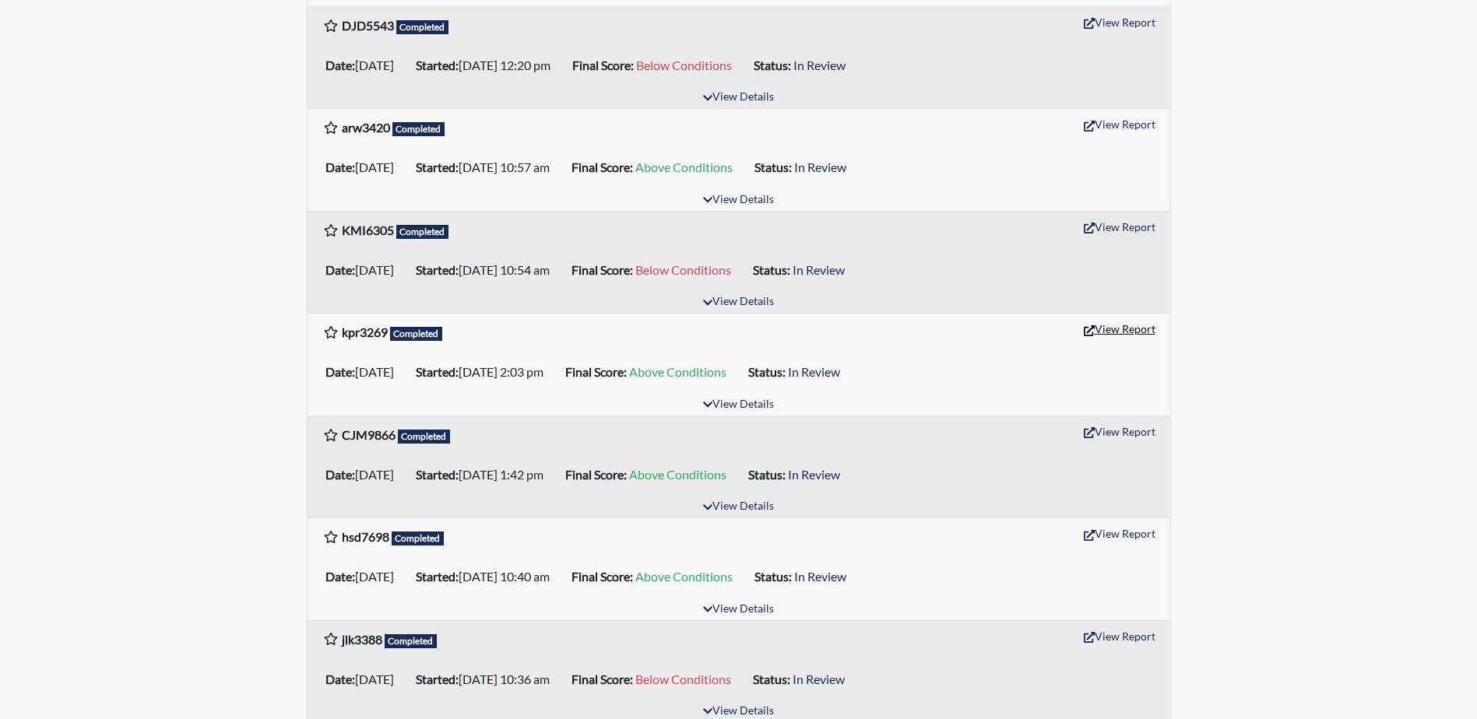
click at [1119, 334] on button "View Report" at bounding box center [1120, 329] width 86 height 24
click at [1118, 432] on button "View Report" at bounding box center [1120, 432] width 86 height 24
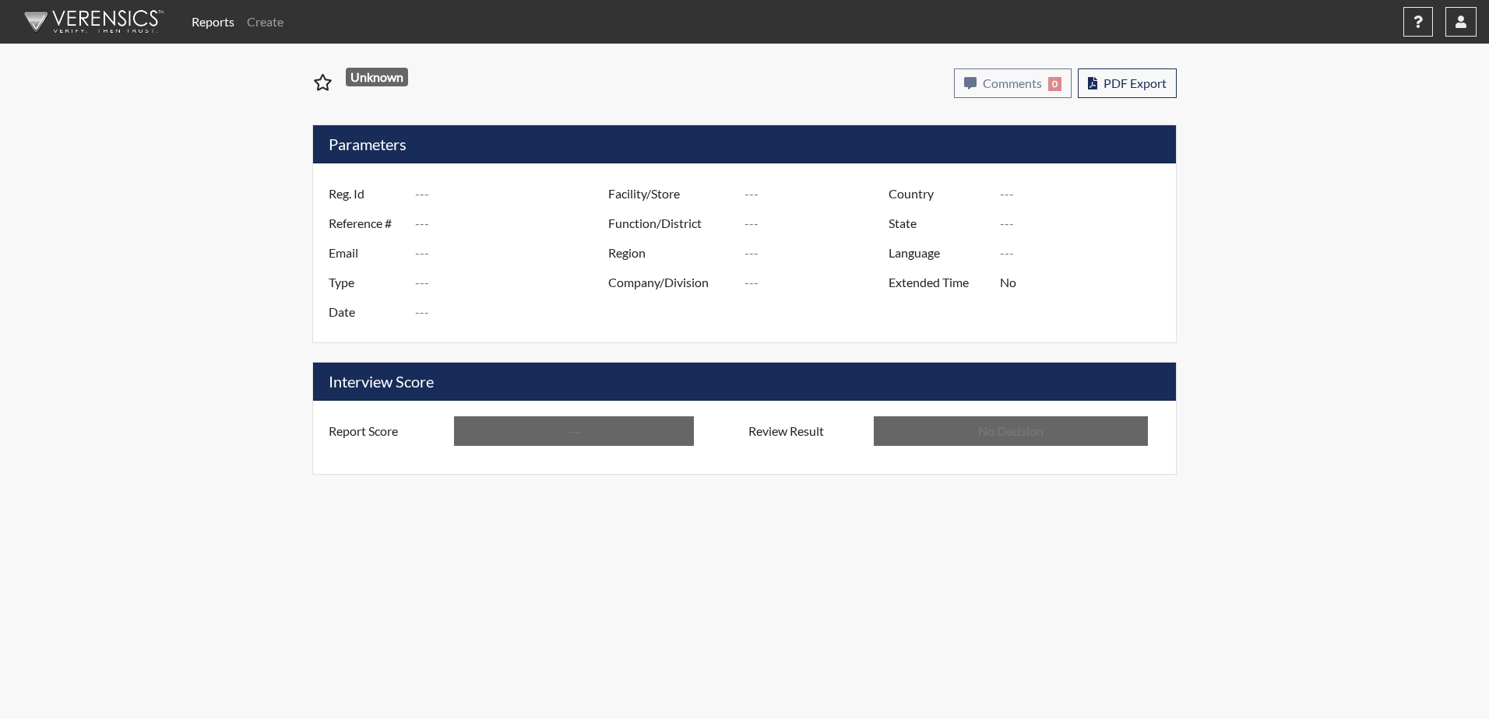
type input "SDB1709"
type input "50961"
type input "---"
type input "Corrections Pre-Employment"
type input "Aug 27, 2025"
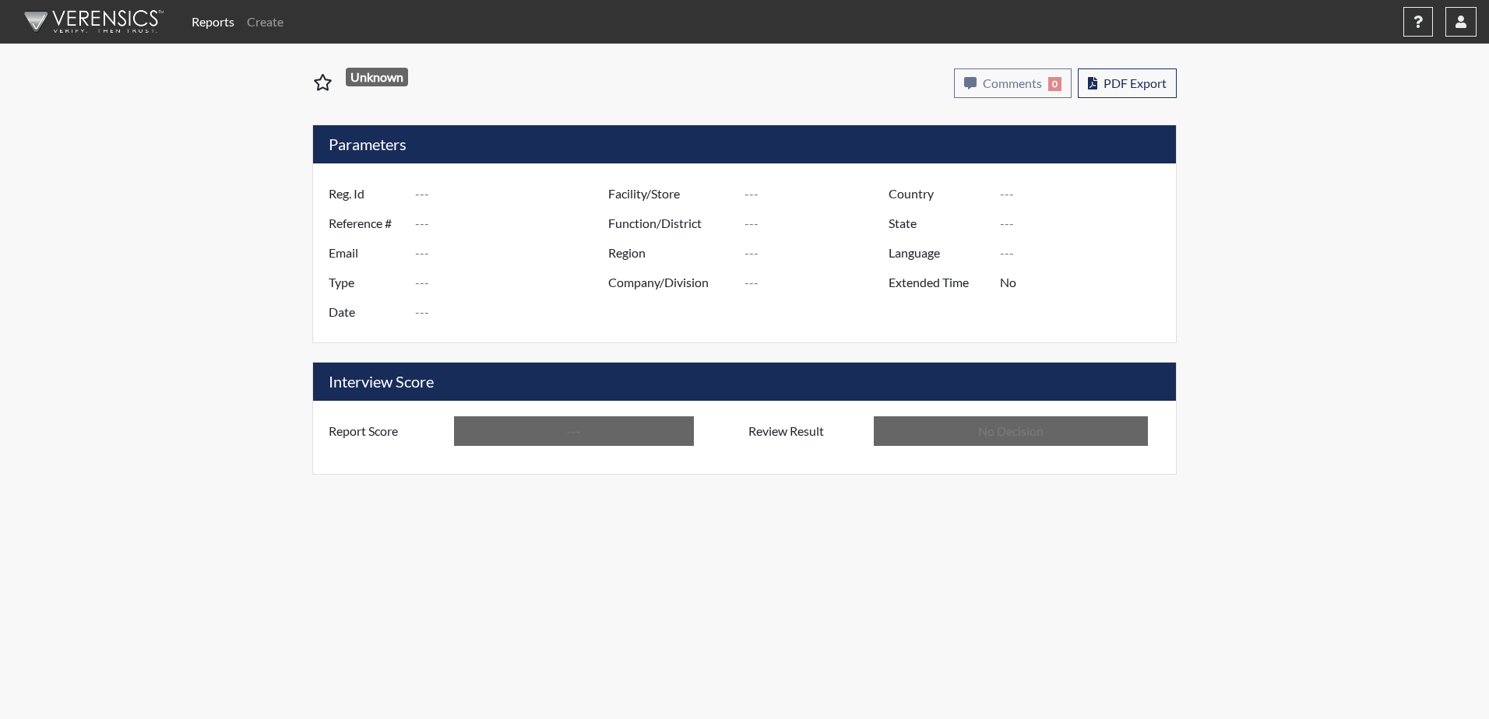
type input "[GEOGRAPHIC_DATA]"
type input "[US_STATE]"
type input "English"
type input "Above Conditions"
type input "In Review"
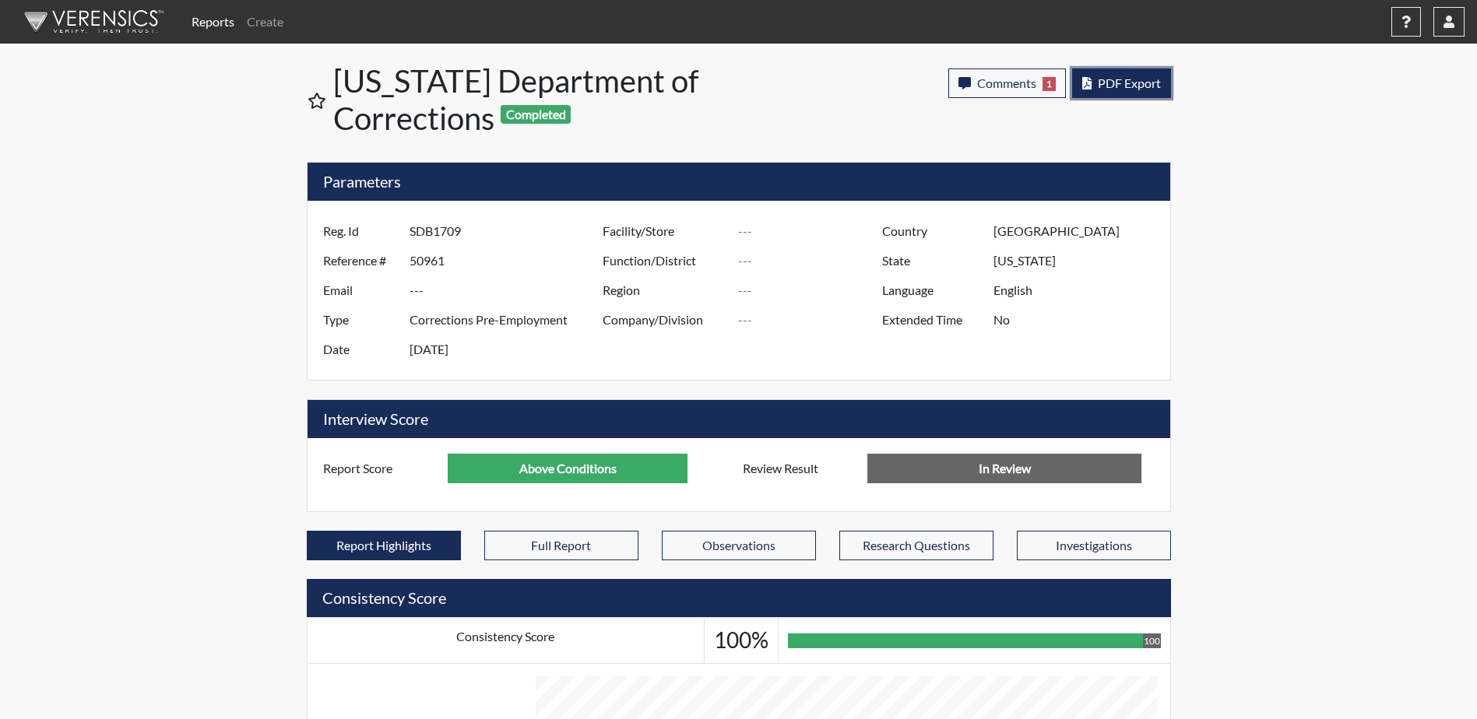
click at [1103, 83] on span "PDF Export" at bounding box center [1129, 83] width 63 height 15
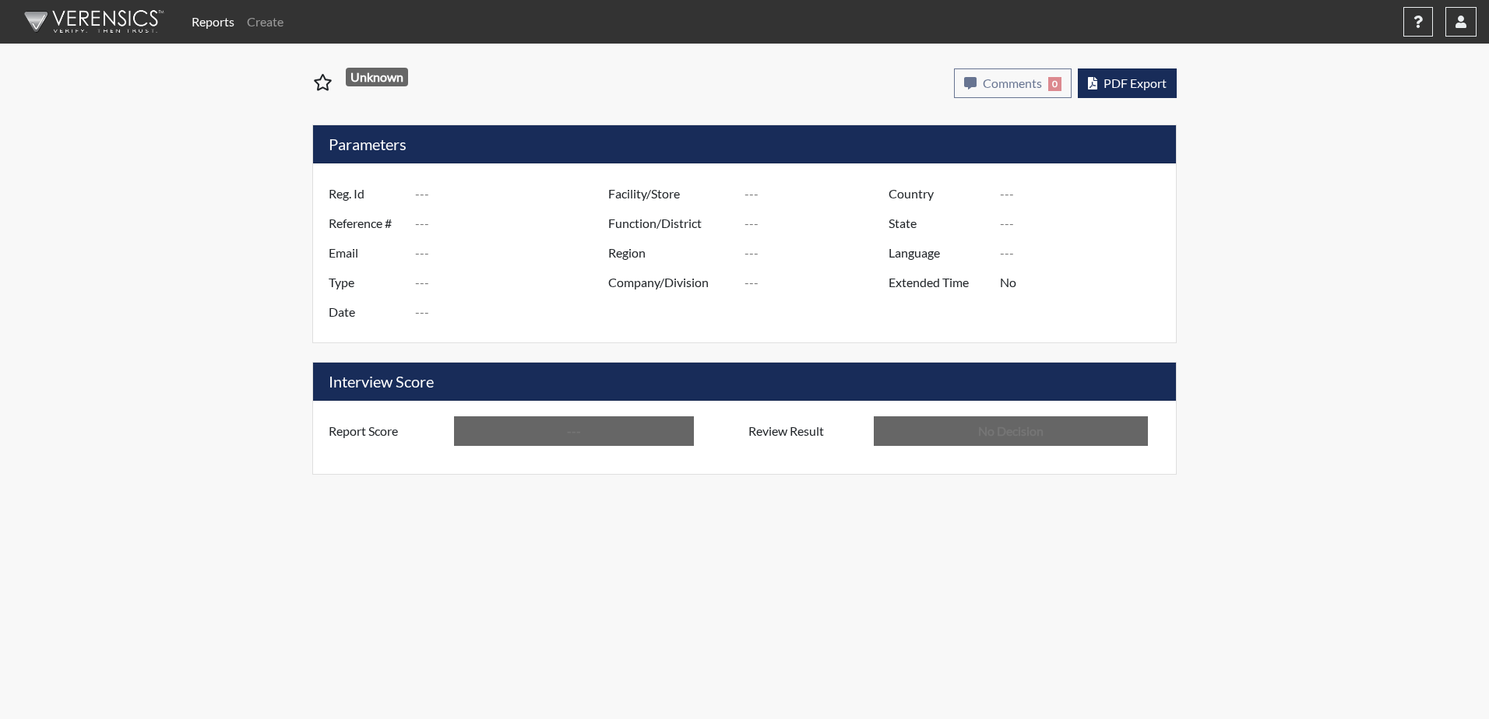
type input "JDG0074"
type input "50952"
type input "---"
type input "Corrections Pre-Employment"
type input "[DATE]"
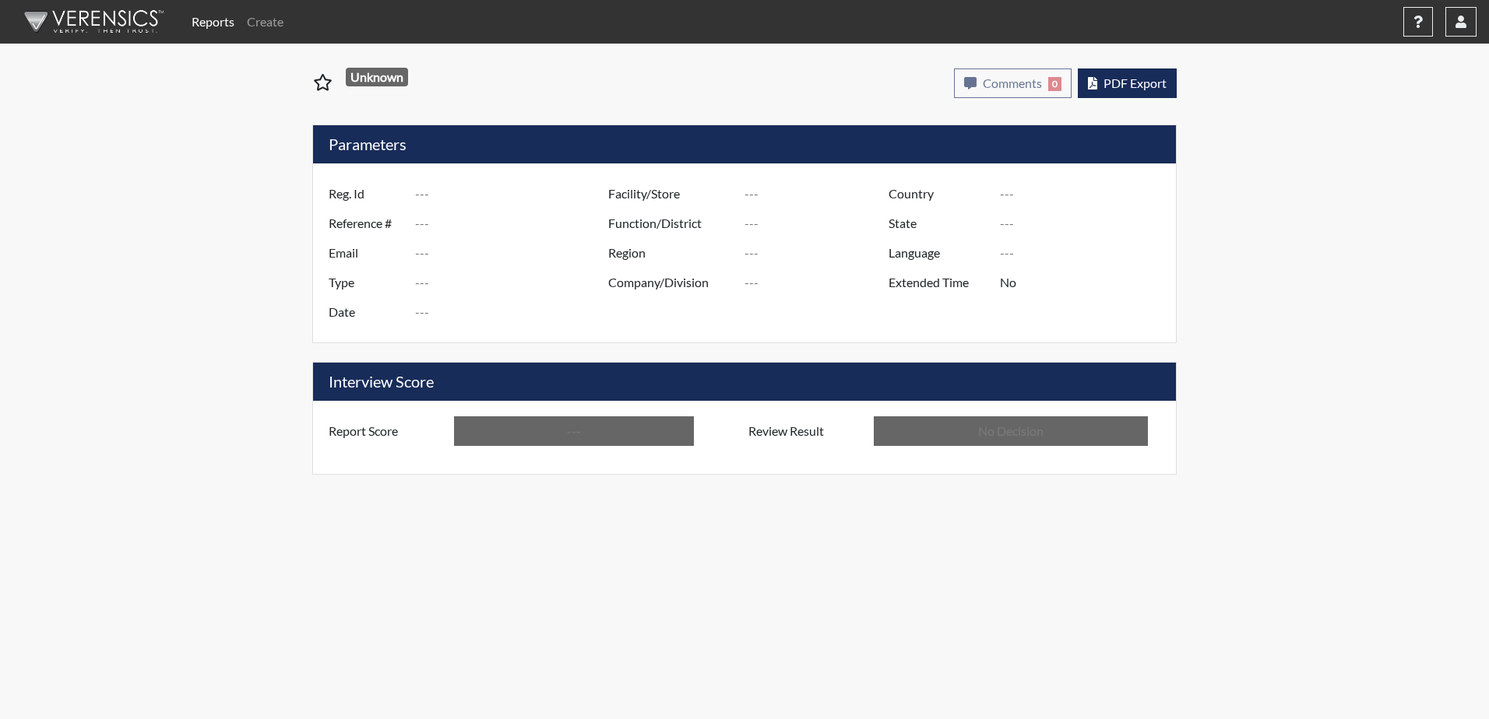
type input "[PERSON_NAME] PDC"
type input "[GEOGRAPHIC_DATA]"
type input "[US_STATE]"
type input "English"
type input "Above Conditions"
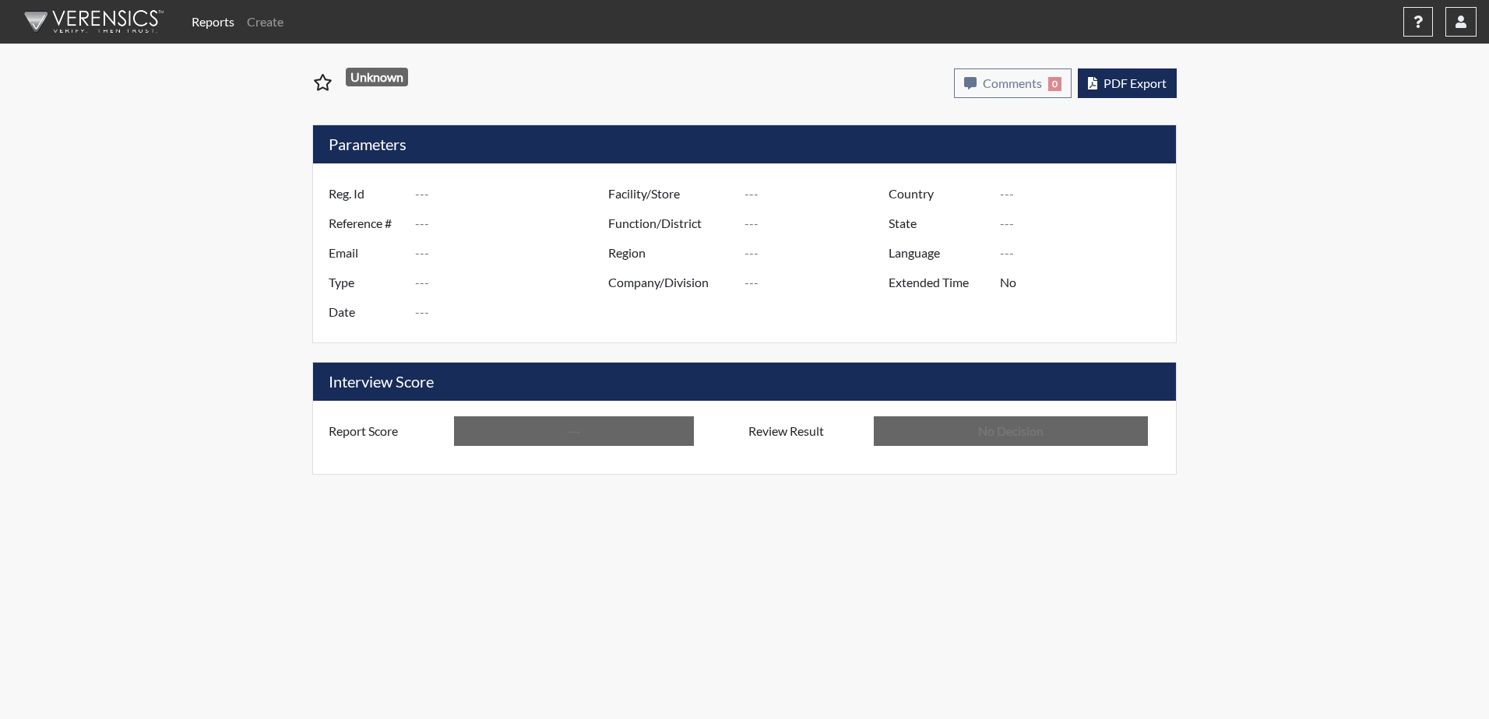
type input "In Review"
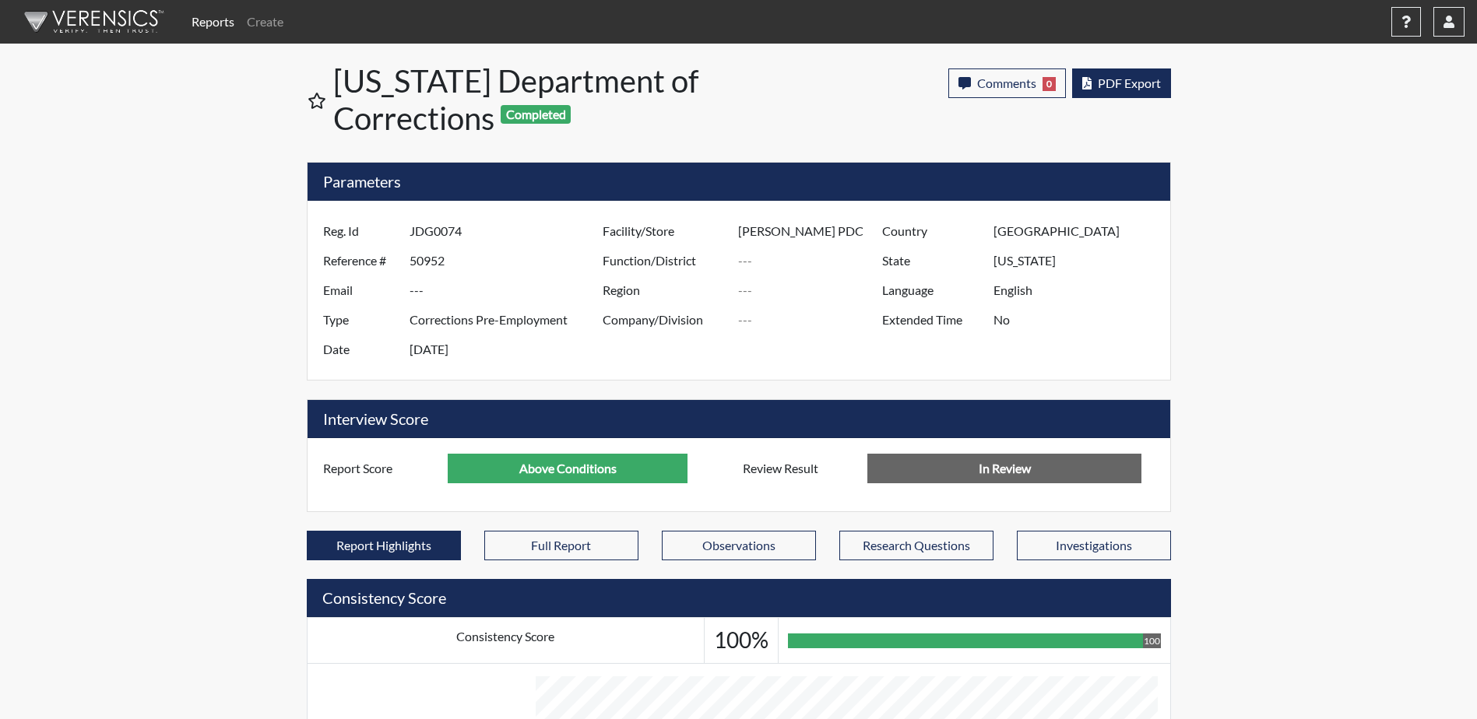
scroll to position [258, 647]
click at [1136, 86] on span "PDF Export" at bounding box center [1129, 83] width 63 height 15
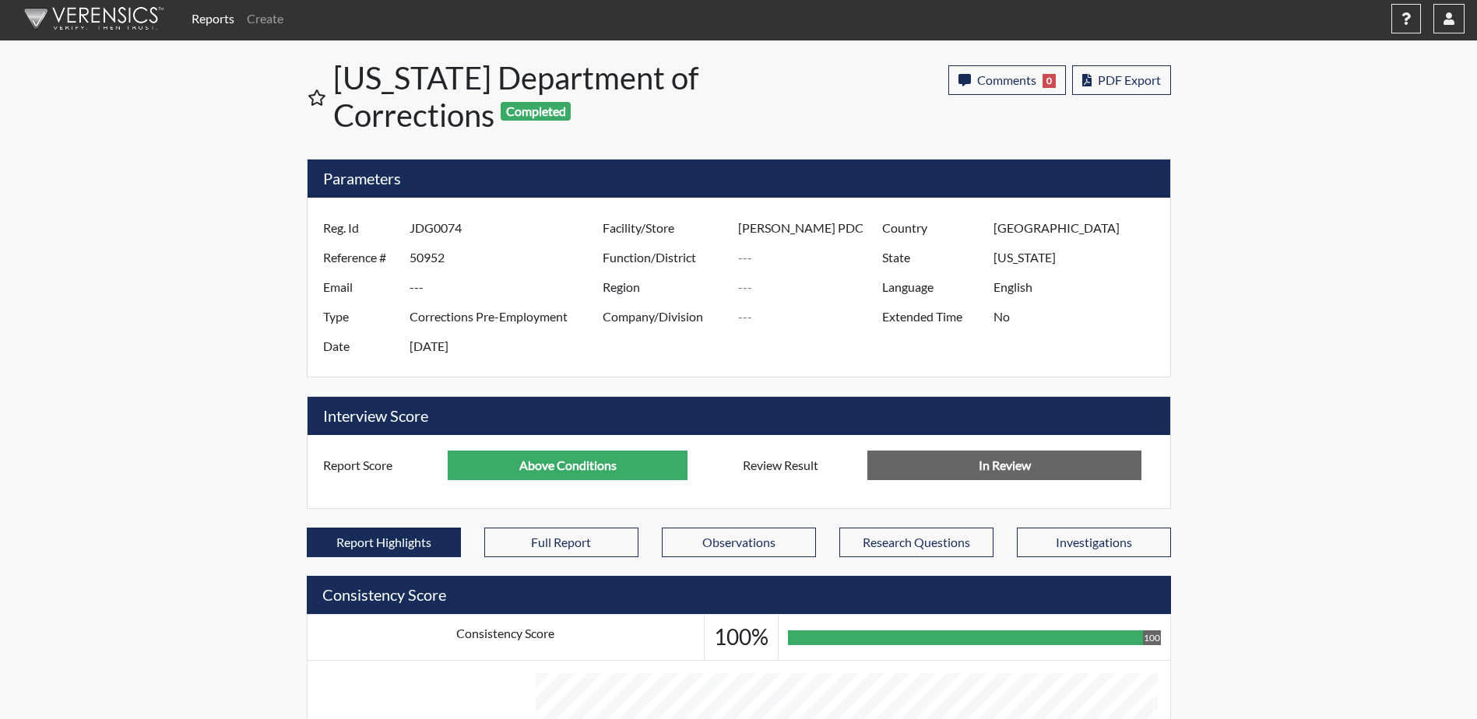
scroll to position [0, 0]
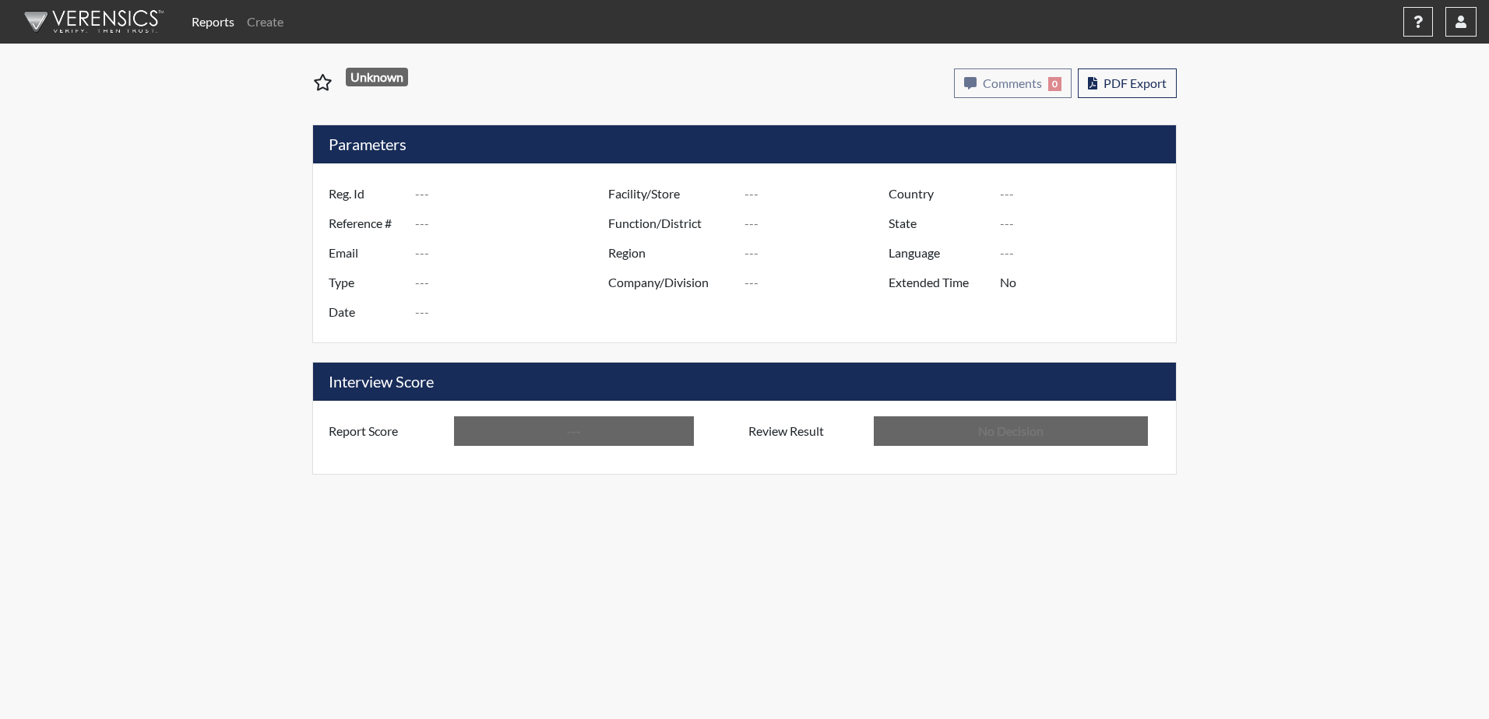
type input "arw3420"
type input "50847"
type input "---"
type input "Corrections Pre-Employment"
type input "[DATE]"
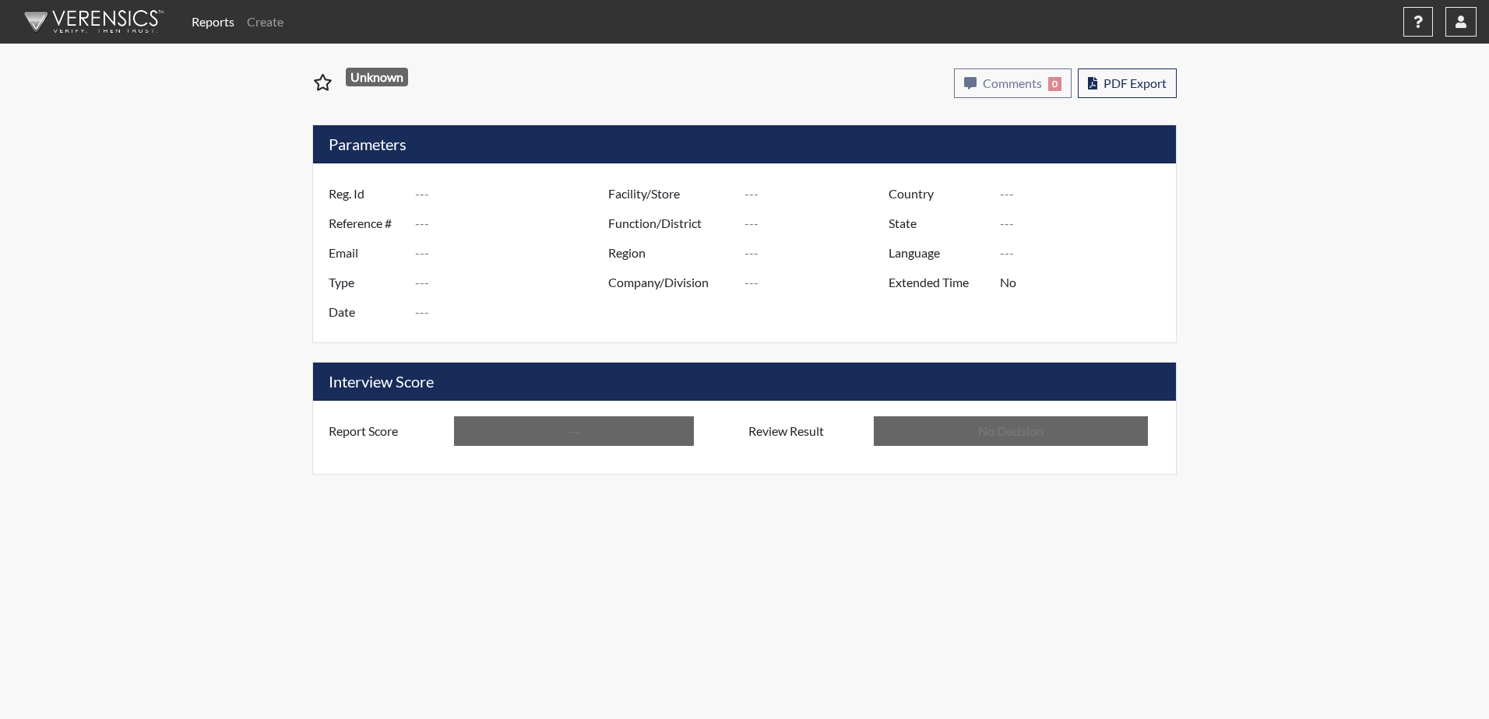
type input "[PERSON_NAME] PDC"
type input "[GEOGRAPHIC_DATA]"
type input "[US_STATE]"
type input "English"
type input "Above Conditions"
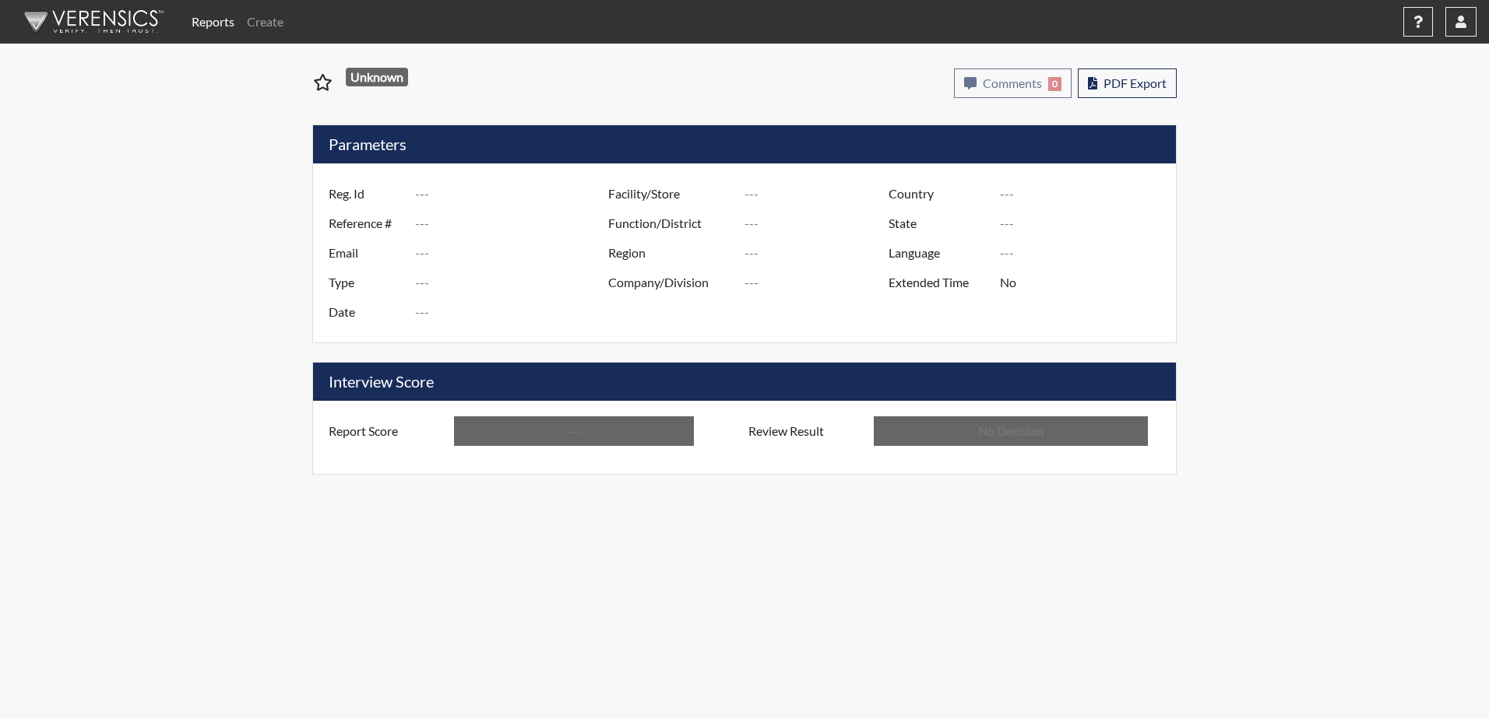
type input "In Review"
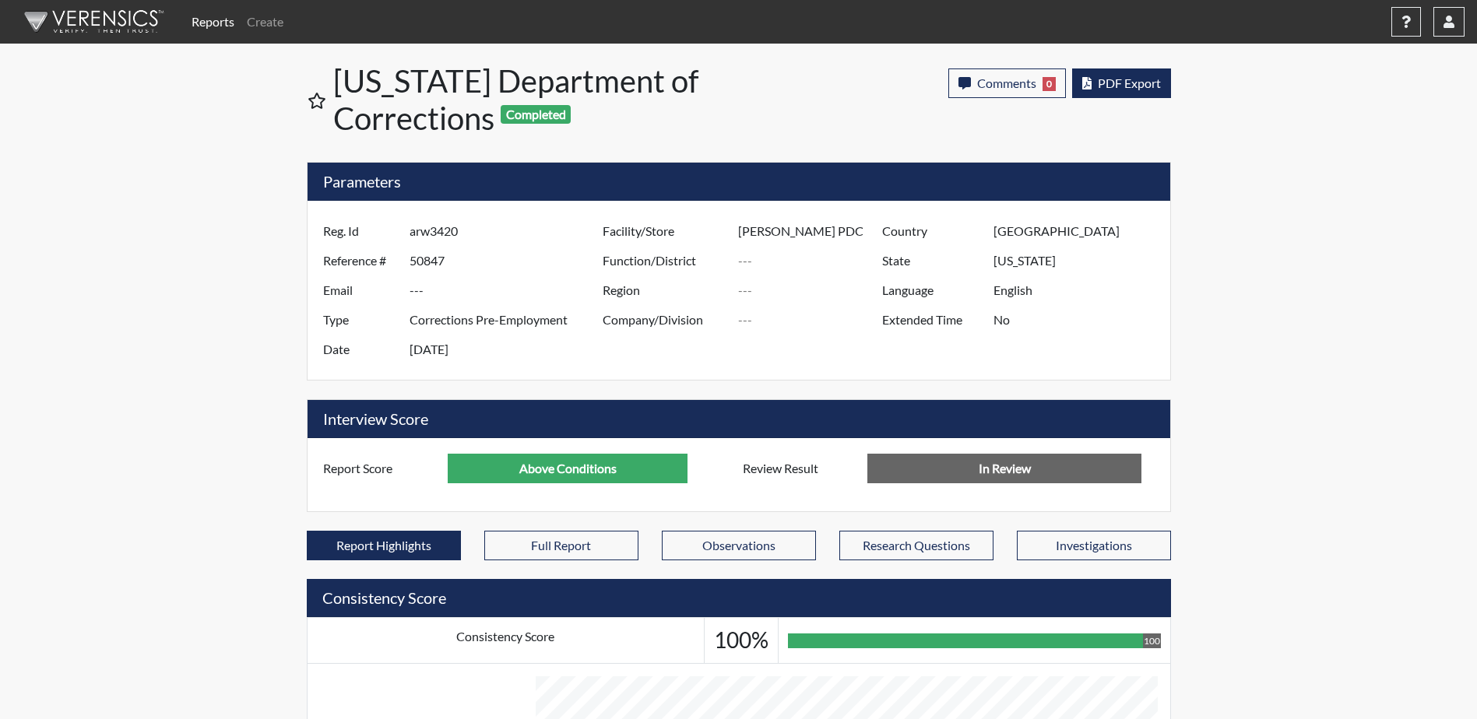
scroll to position [258, 647]
click at [1112, 84] on span "PDF Export" at bounding box center [1129, 83] width 63 height 15
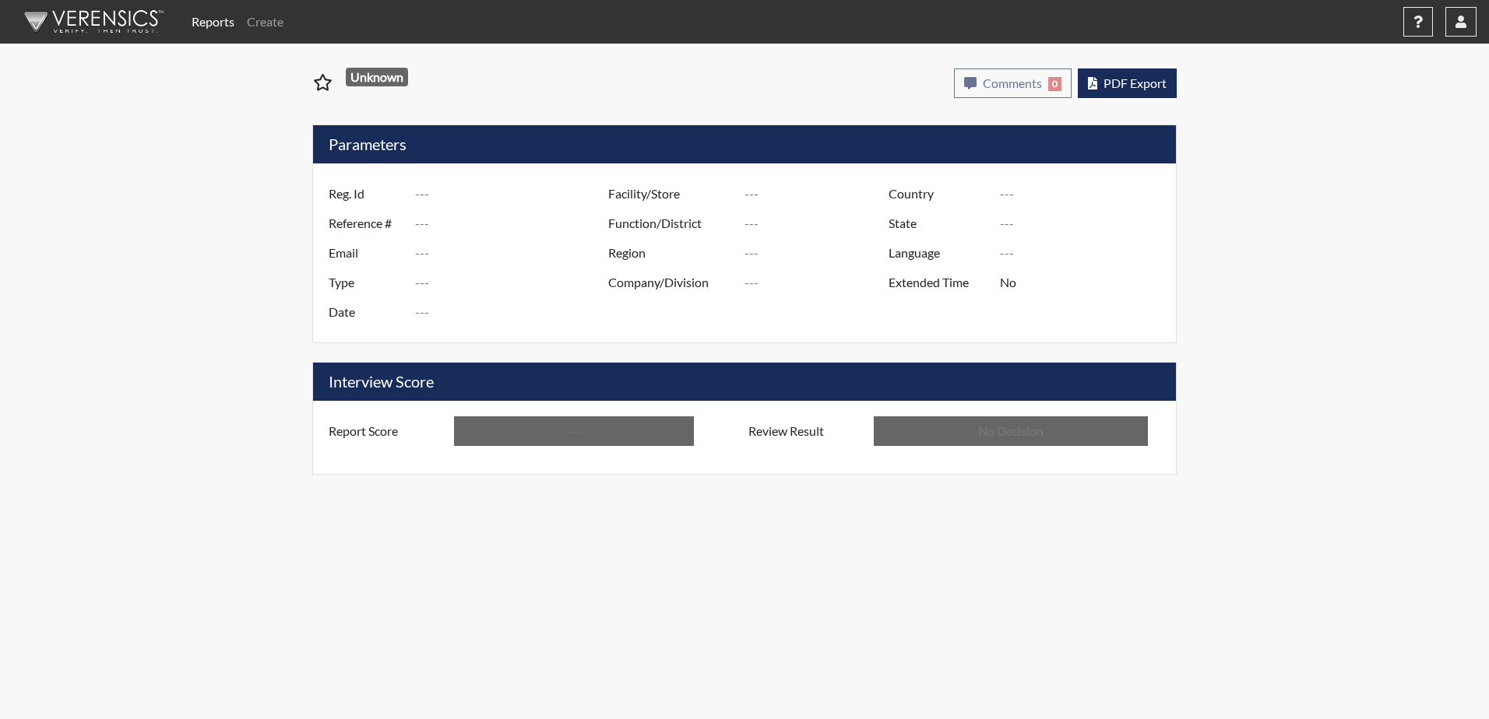
type input "kpr3269"
type input "48898"
type input "---"
type input "Corrections Pre-Employment"
type input "Aug 6, 2025"
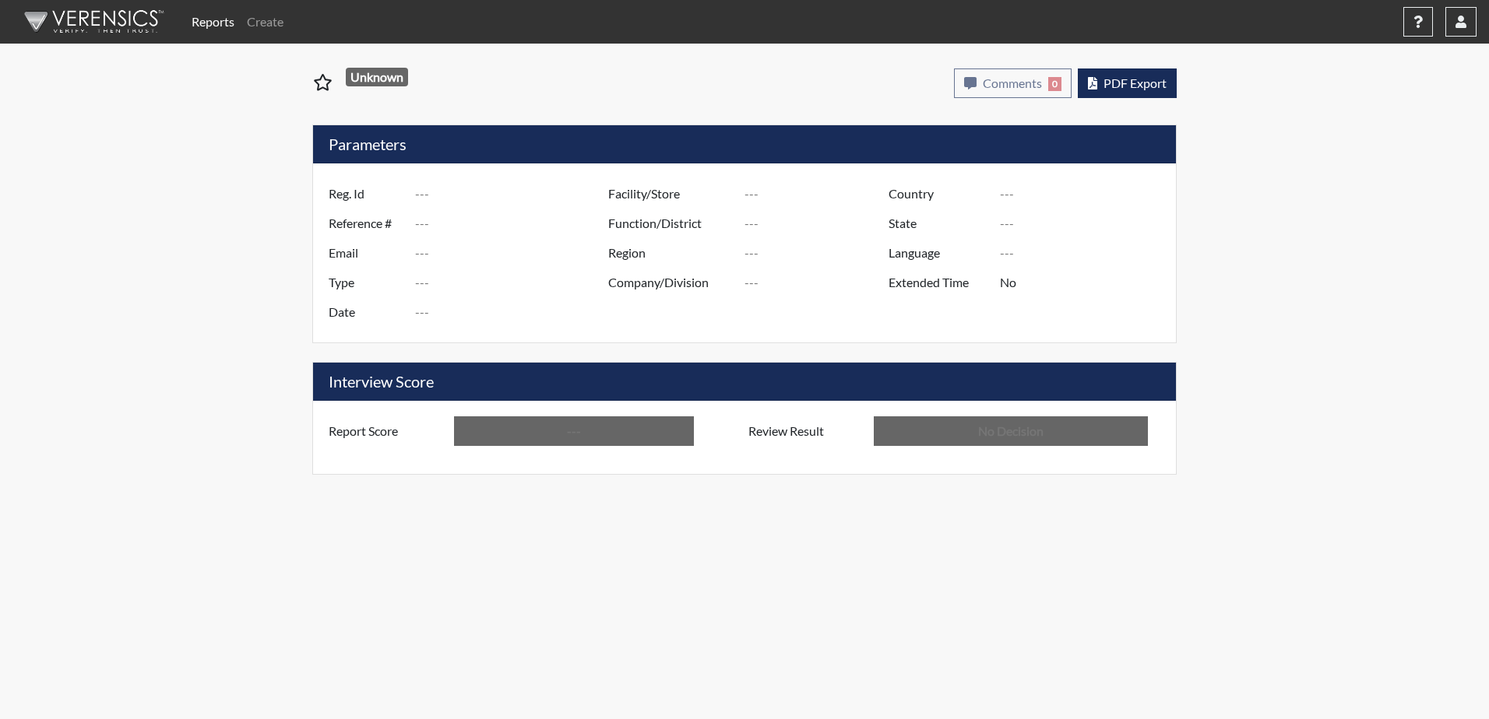
type input "[PERSON_NAME] PDC"
type input "[GEOGRAPHIC_DATA]"
type input "[US_STATE]"
type input "English"
type input "Above Conditions"
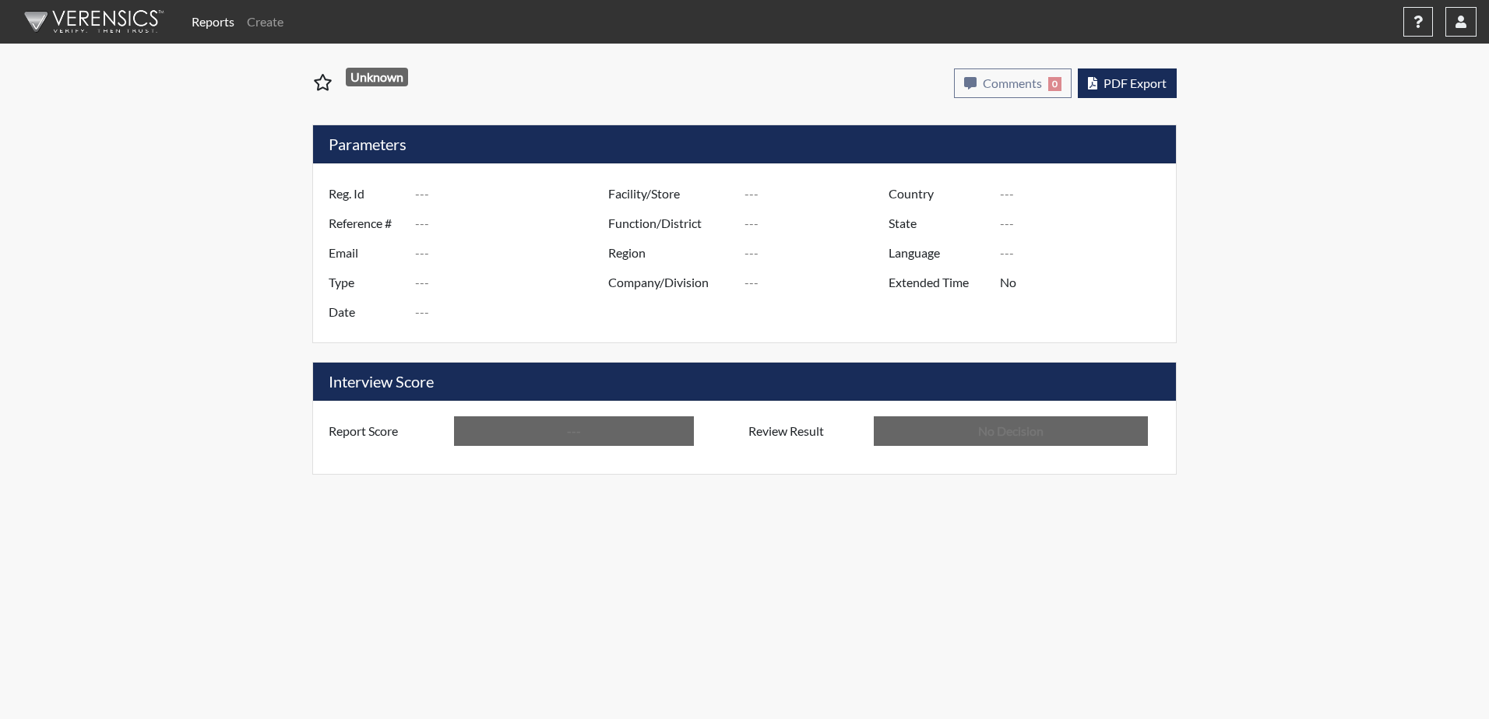
type input "In Review"
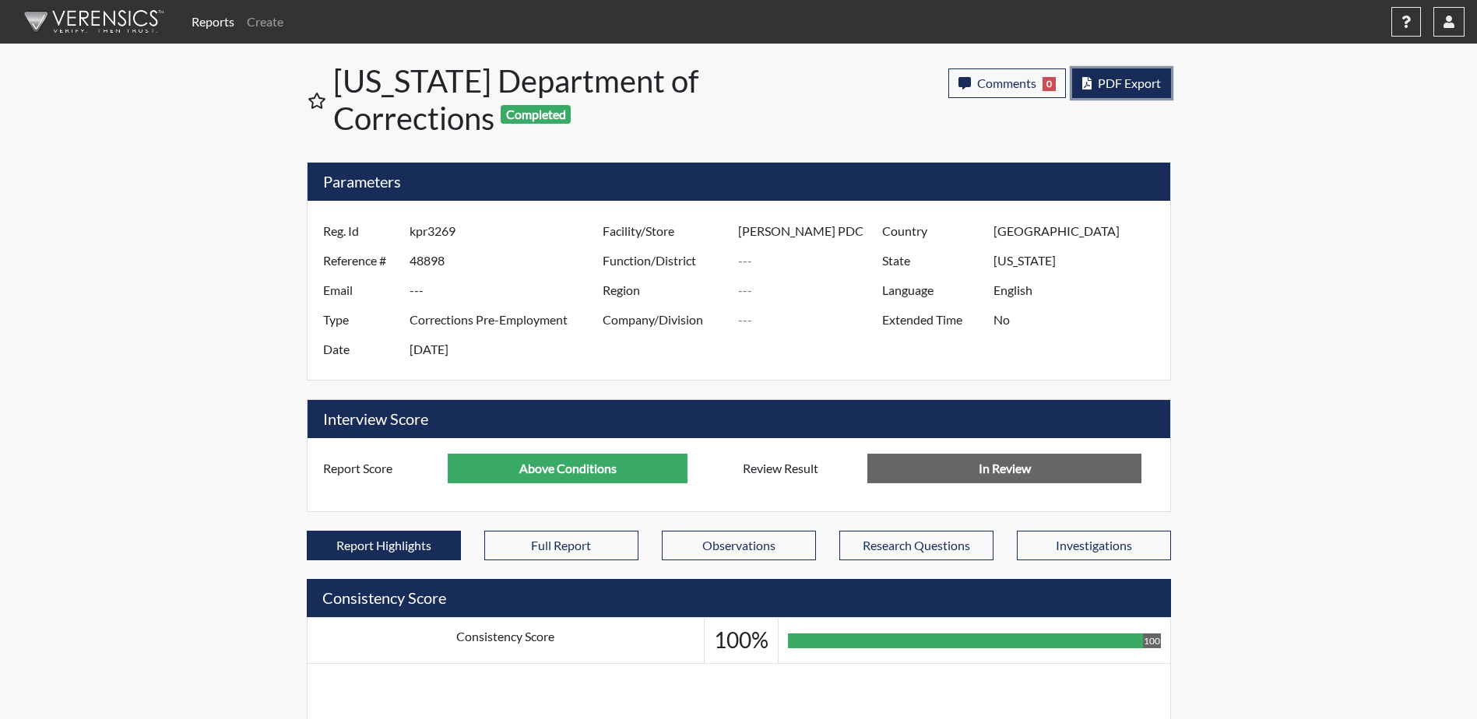
click at [1095, 89] on button "PDF Export" at bounding box center [1121, 84] width 99 height 30
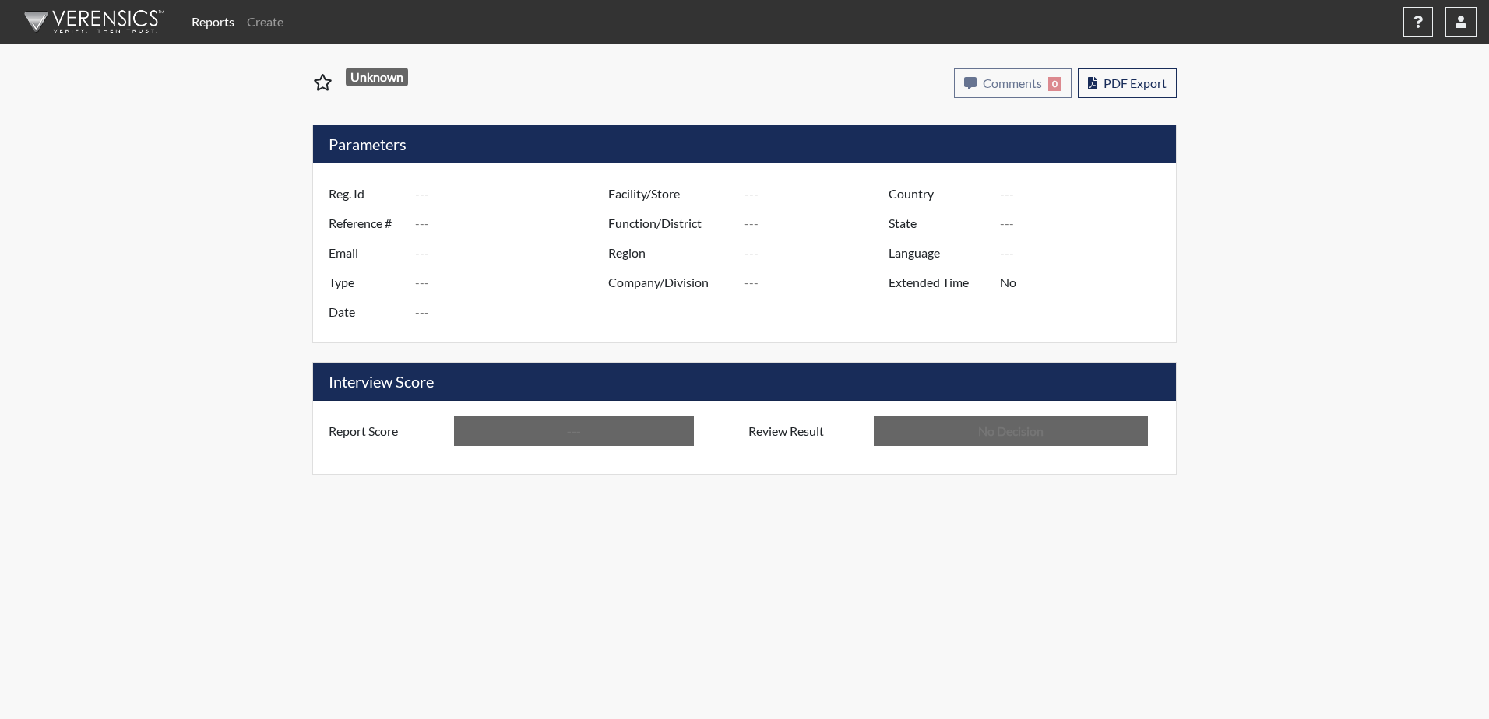
type input "CJM9866"
type input "48845"
type input "---"
type input "Corrections Pre-Employment"
type input "[DATE]"
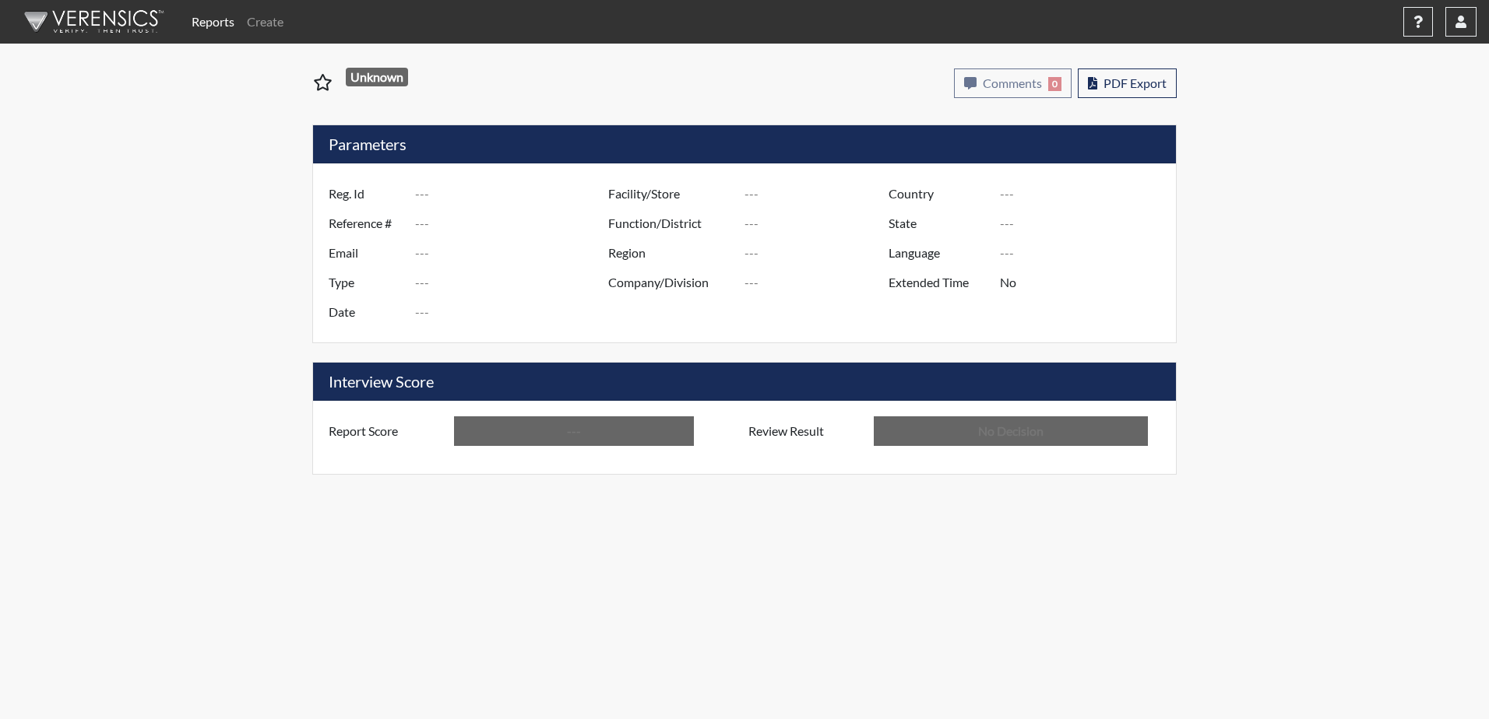
type input "[PERSON_NAME] PDC"
type input "[GEOGRAPHIC_DATA]"
type input "[US_STATE]"
type input "English"
type input "Above Conditions"
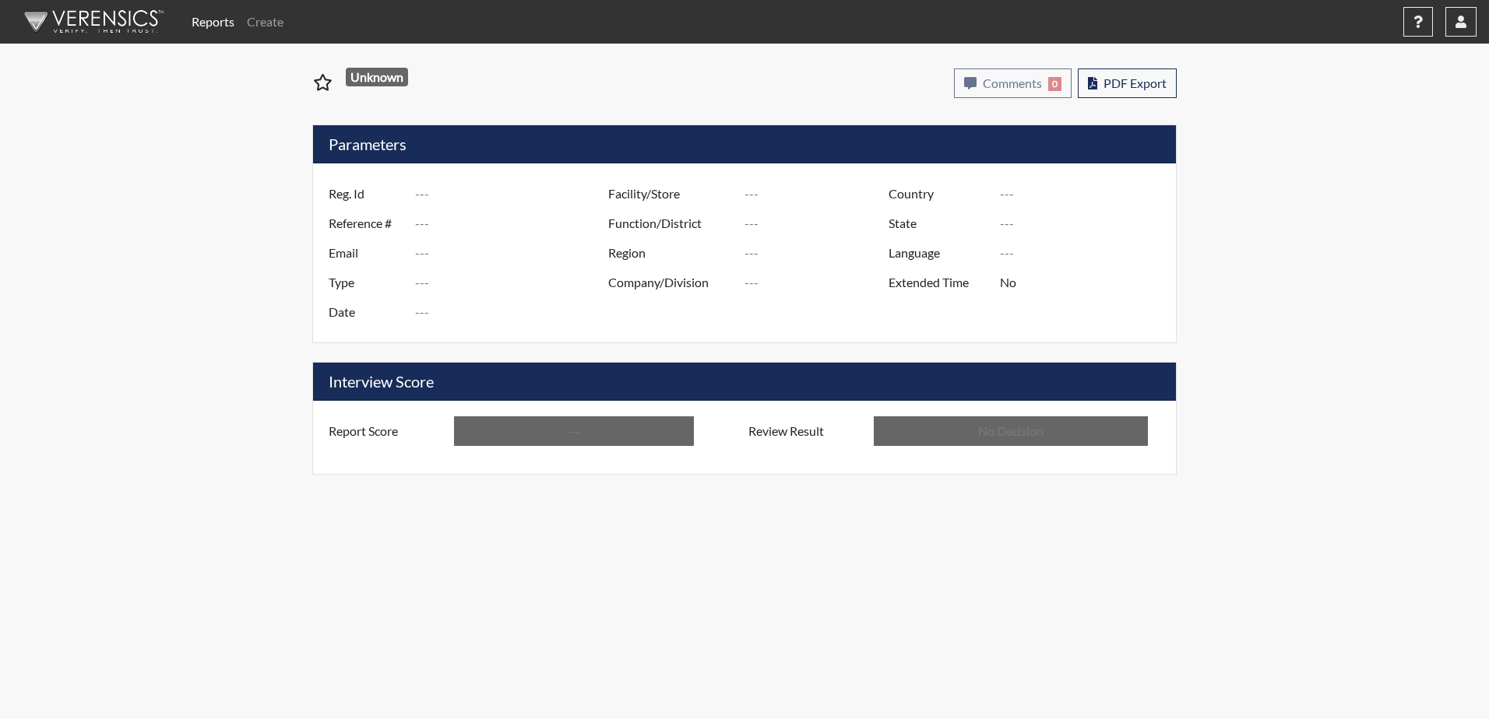
type input "In Review"
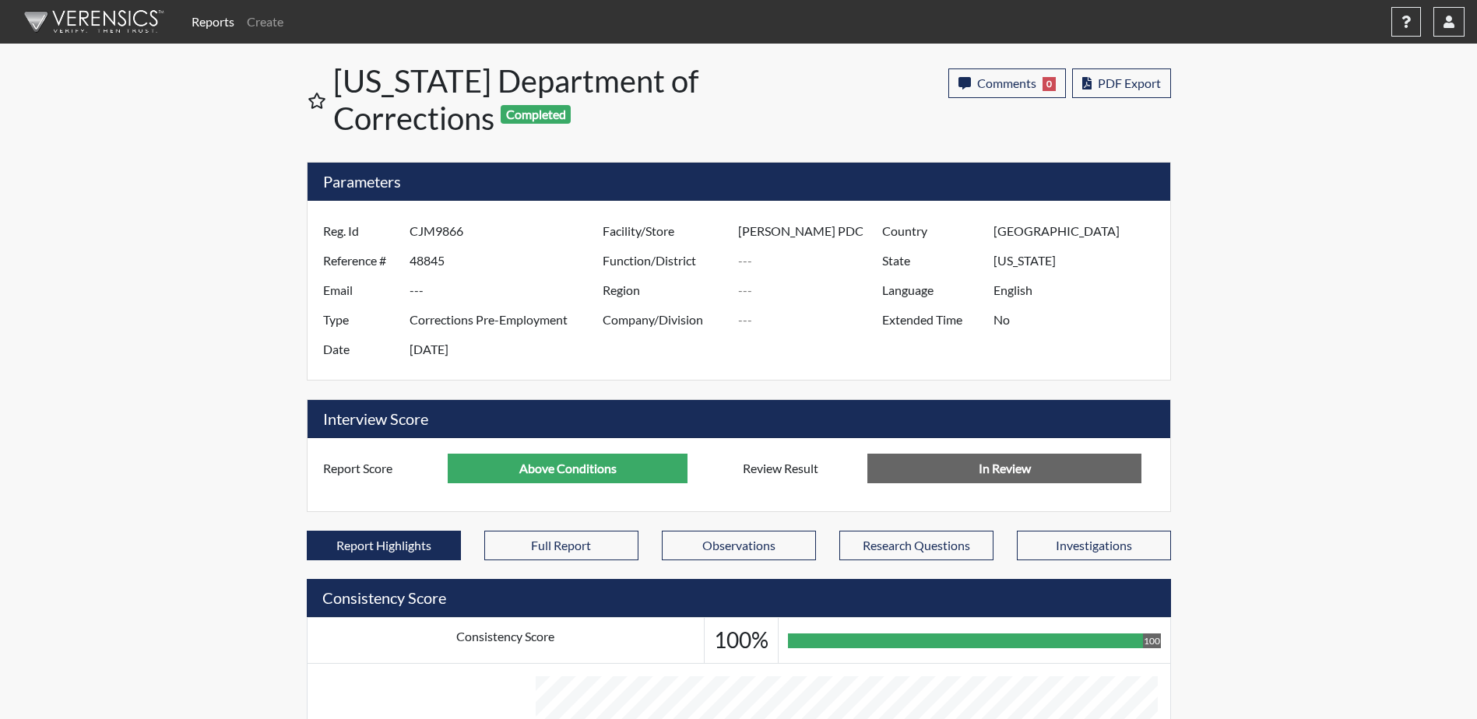
scroll to position [258, 647]
click at [1141, 82] on span "PDF Export" at bounding box center [1129, 83] width 63 height 15
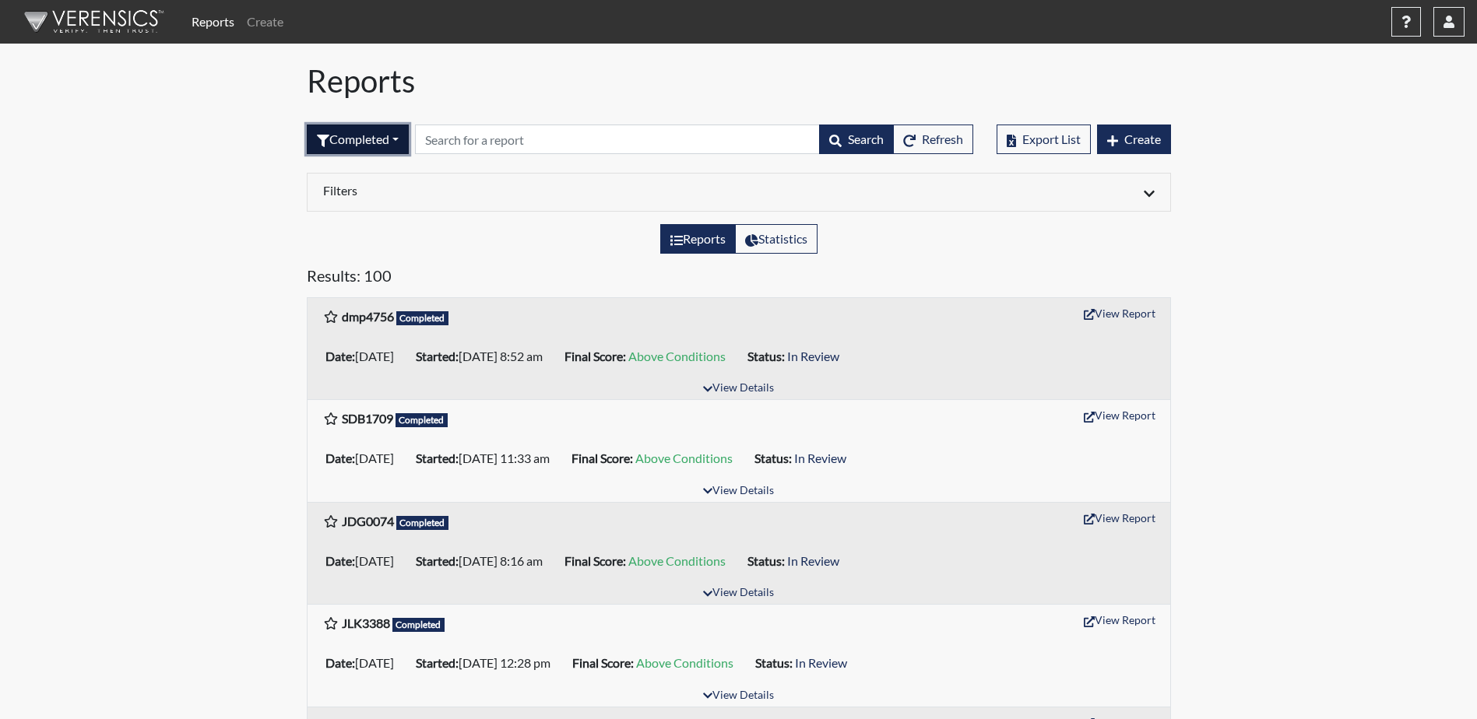
click at [394, 142] on button "Completed" at bounding box center [358, 140] width 102 height 30
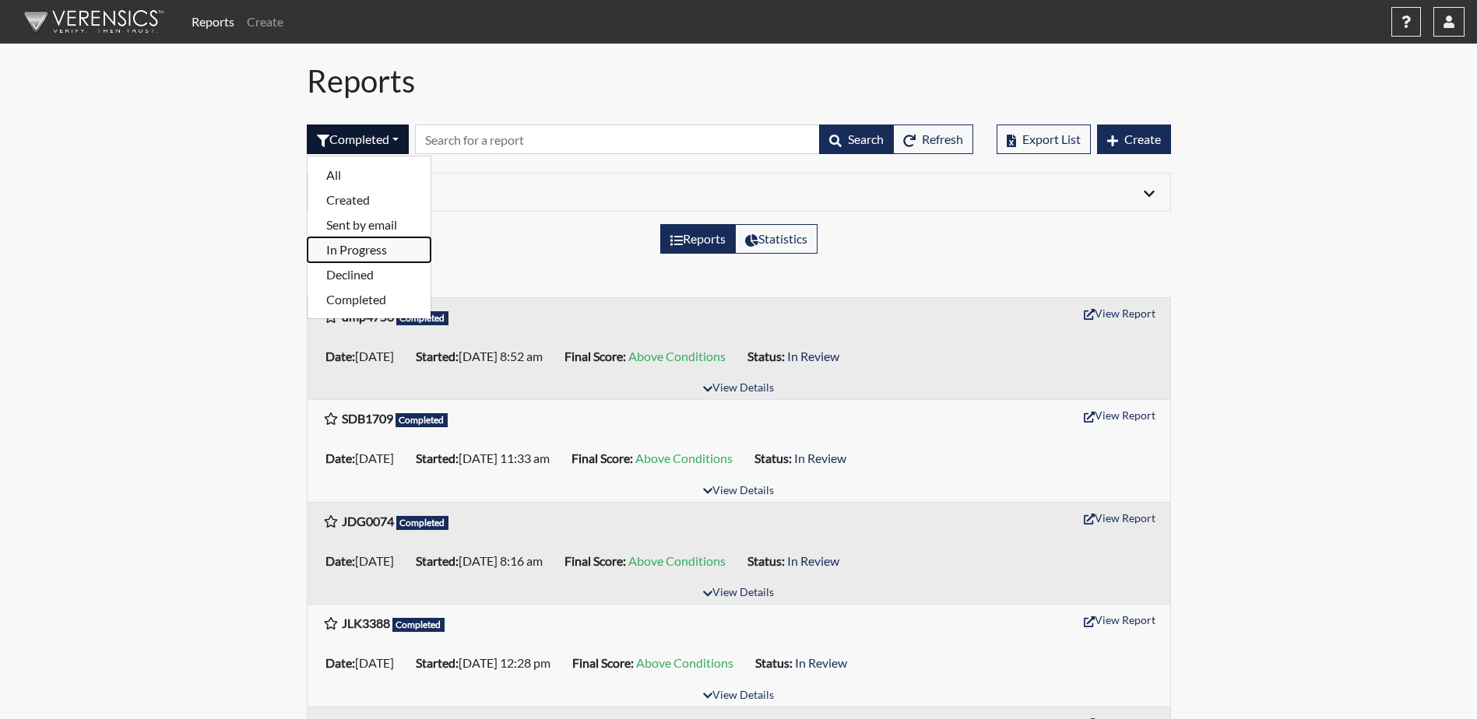
click at [373, 248] on button "In Progress" at bounding box center [369, 249] width 123 height 25
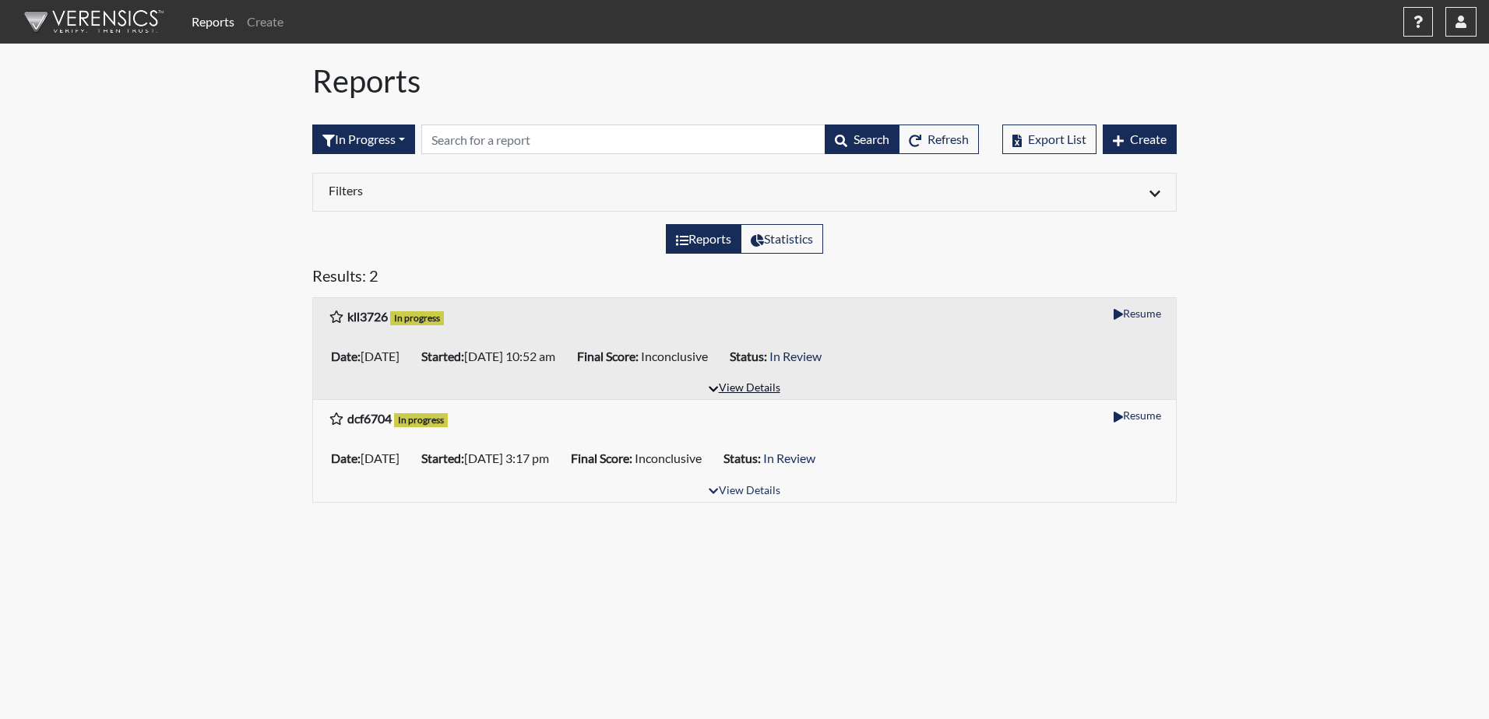
click at [754, 392] on button "View Details" at bounding box center [743, 388] width 85 height 21
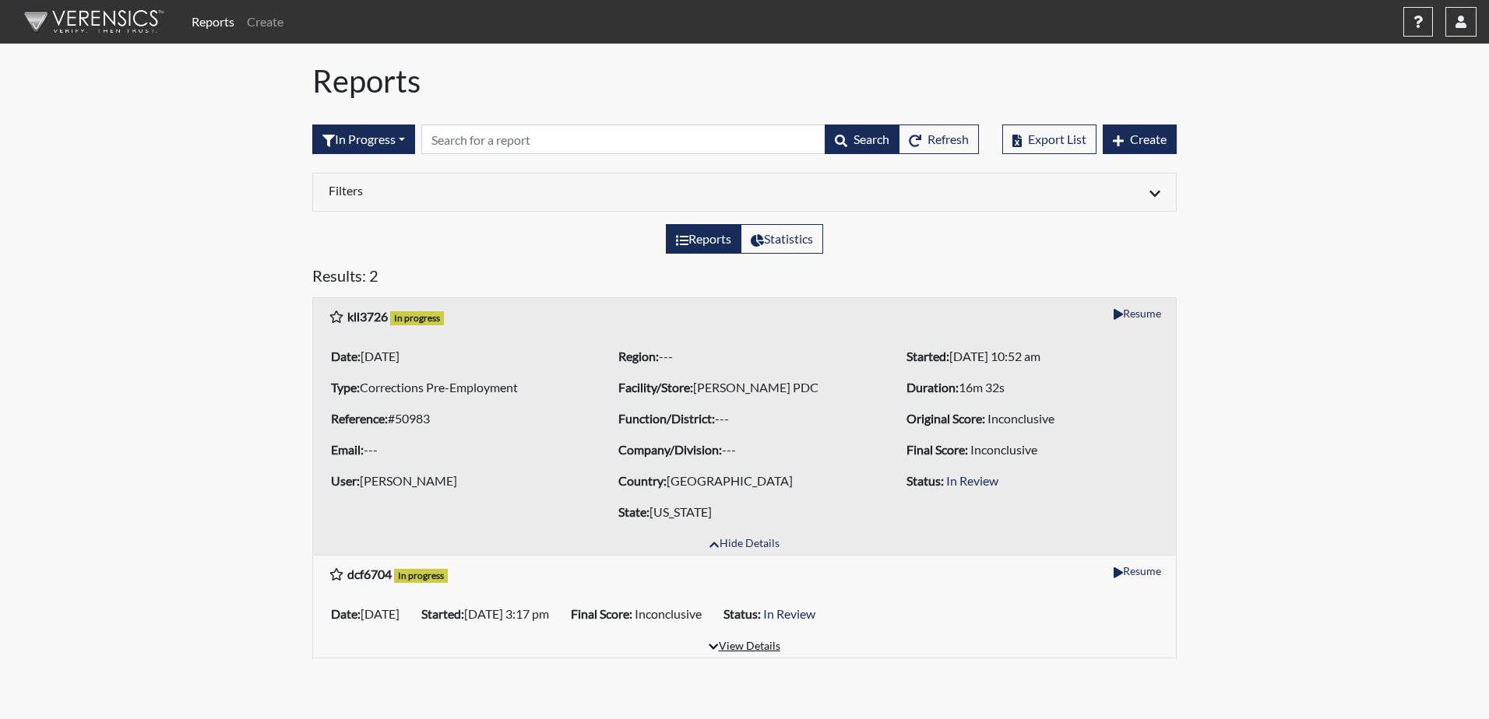
click at [760, 648] on button "View Details" at bounding box center [743, 647] width 85 height 21
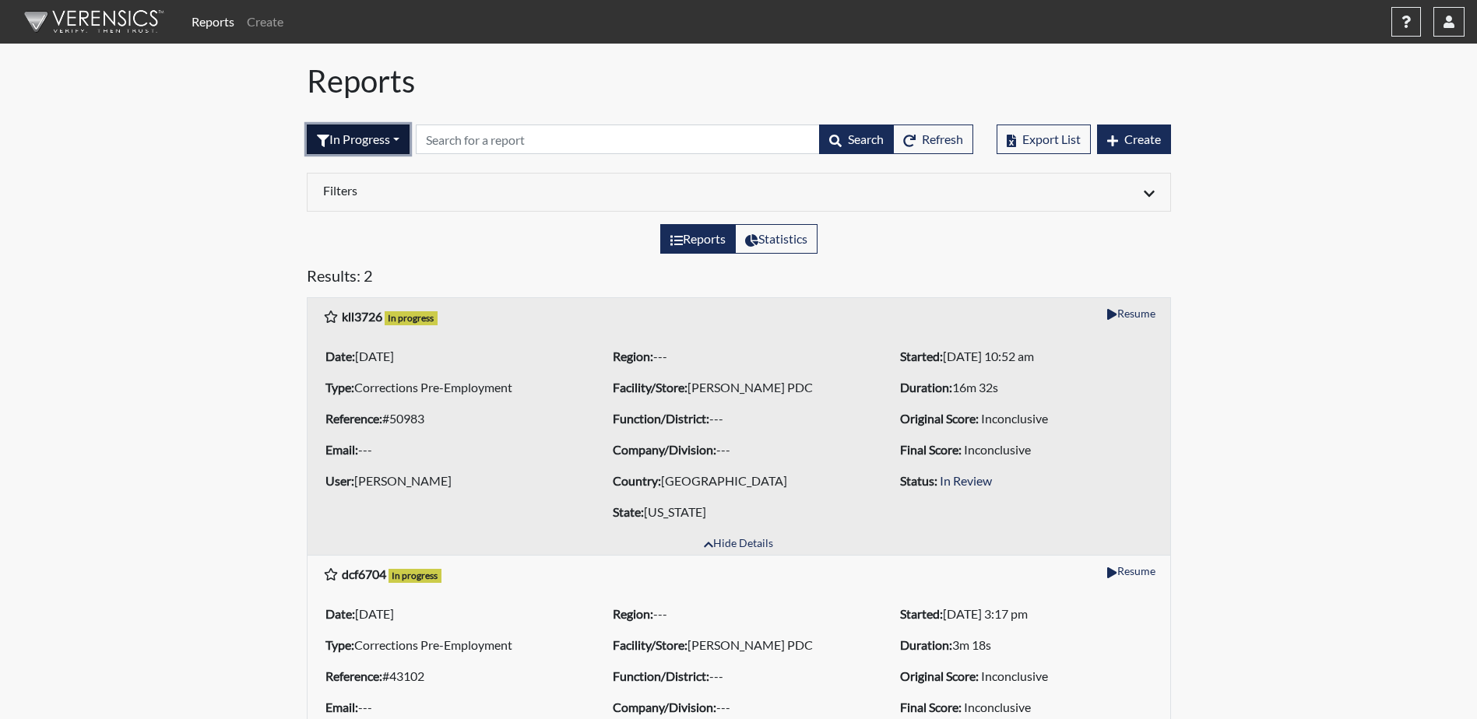
click at [366, 141] on button "In Progress" at bounding box center [358, 140] width 103 height 30
click at [367, 305] on button "Completed" at bounding box center [369, 299] width 123 height 25
